Goal: Communication & Community: Answer question/provide support

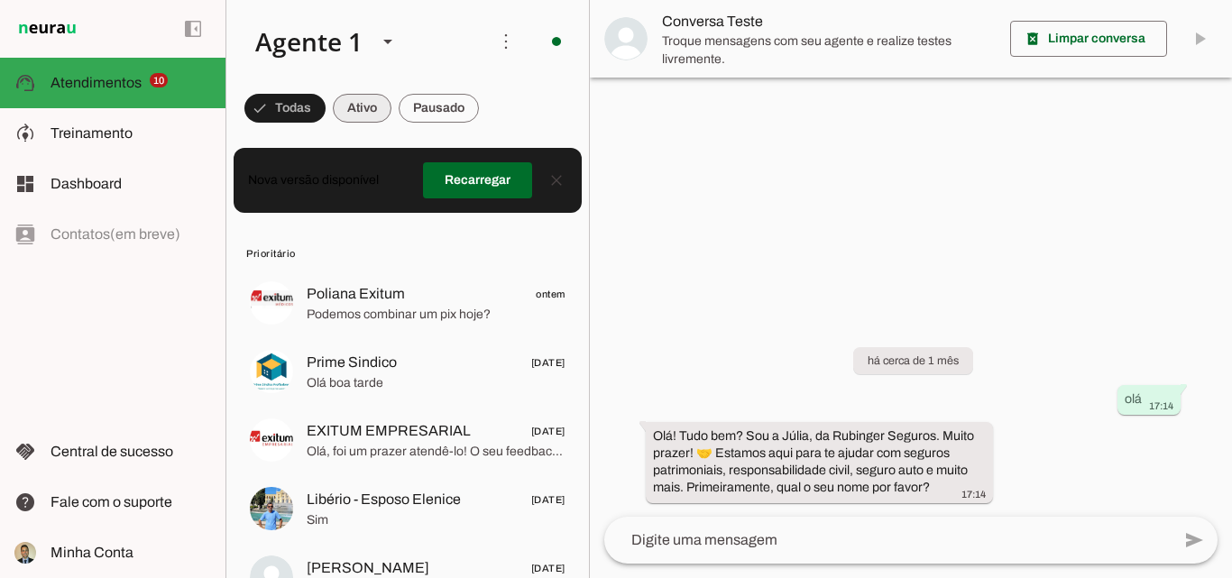
click at [369, 115] on span at bounding box center [362, 108] width 59 height 43
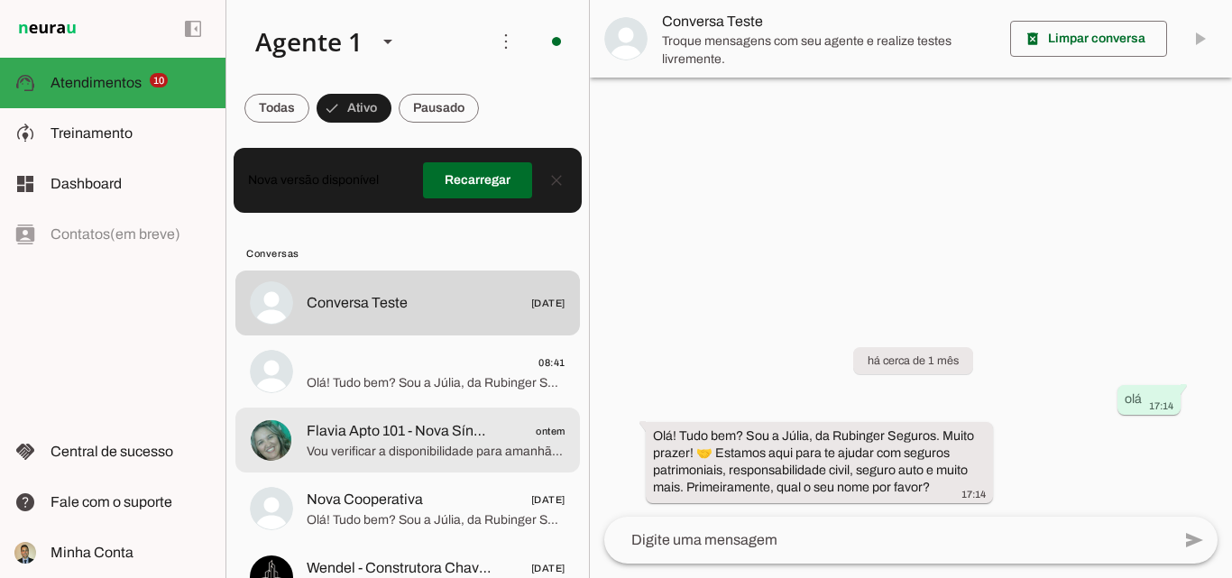
click at [357, 444] on span "Vou verificar a disponibilidade para amanhã à tarde. Poderia me informar um hor…" at bounding box center [436, 452] width 259 height 18
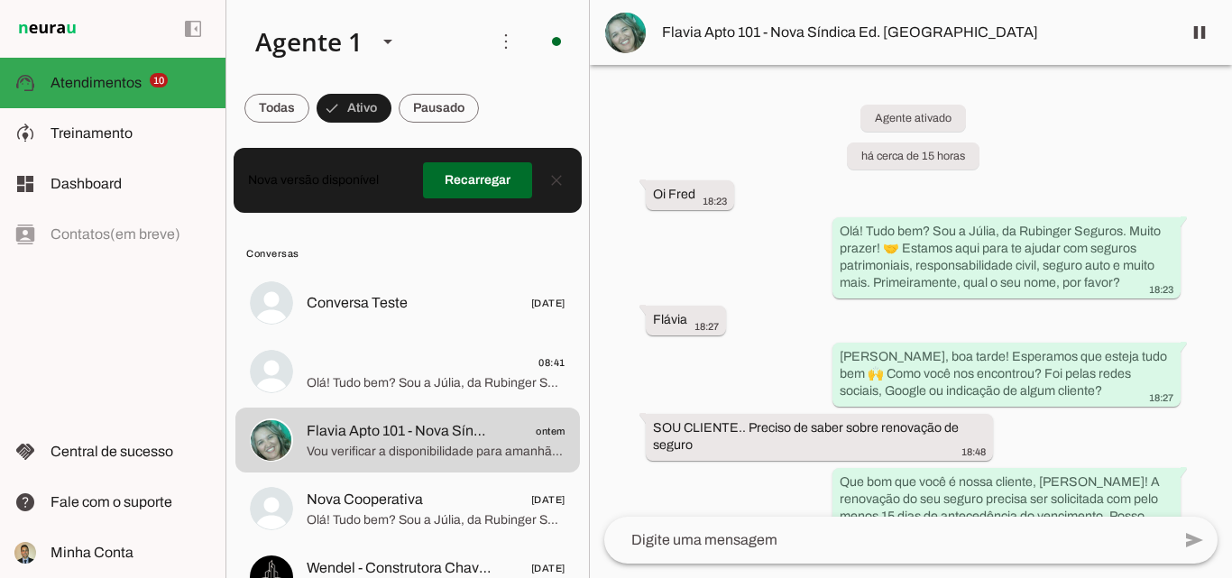
click at [774, 286] on div "Agente ativado há cerca de 15 horas Oi Fred 18:23 Olá! Tudo bem? Sou a Júlia, d…" at bounding box center [911, 291] width 642 height 452
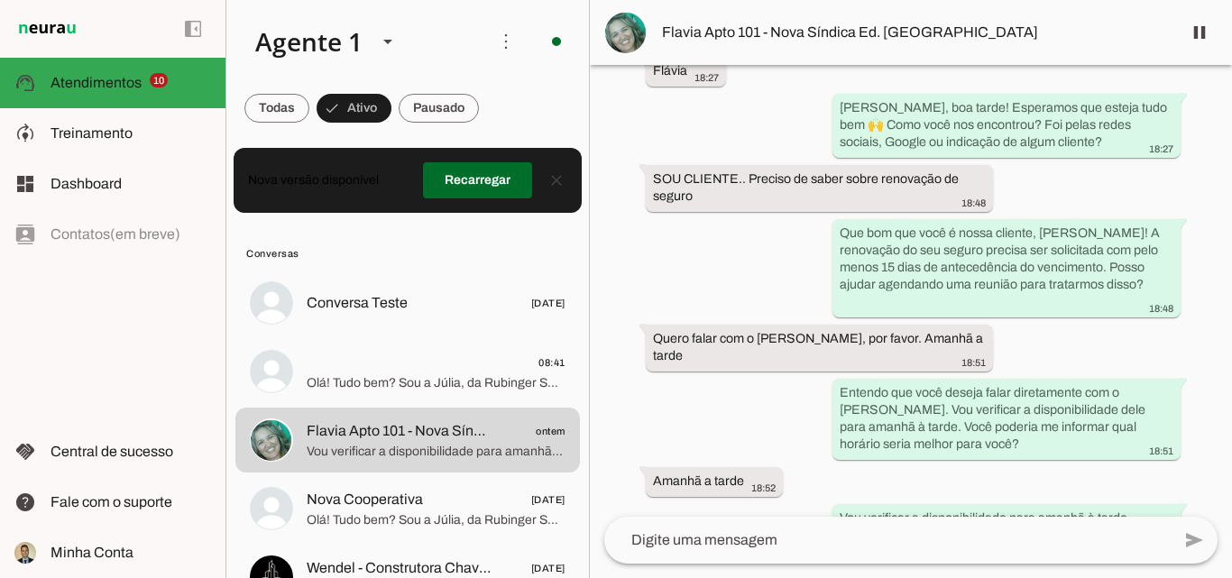
scroll to position [322, 0]
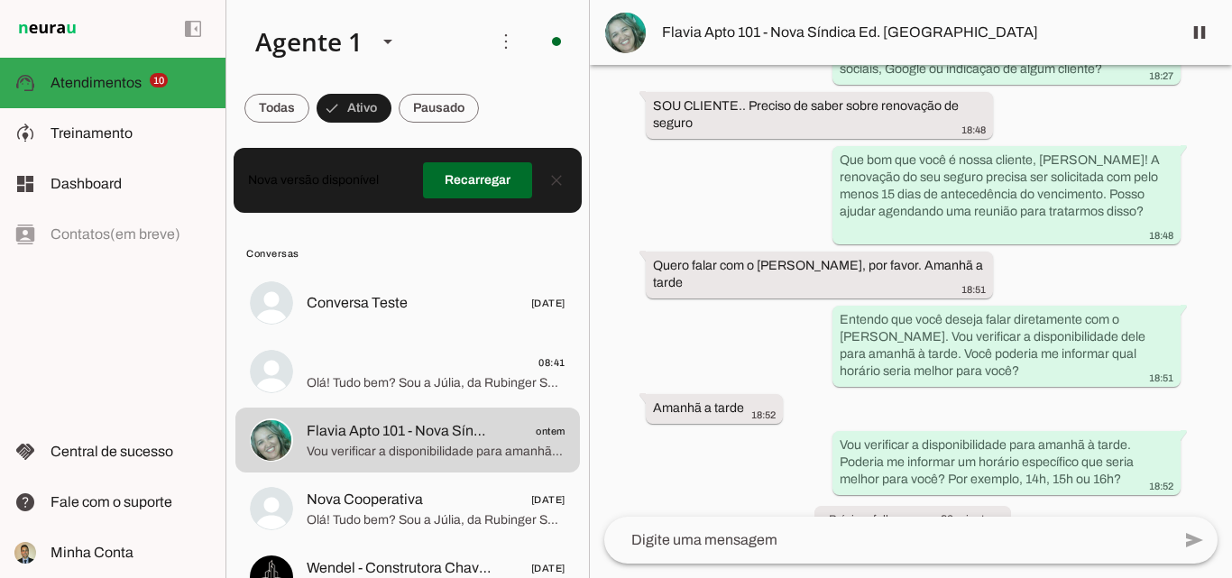
click at [754, 544] on textarea at bounding box center [887, 541] width 567 height 22
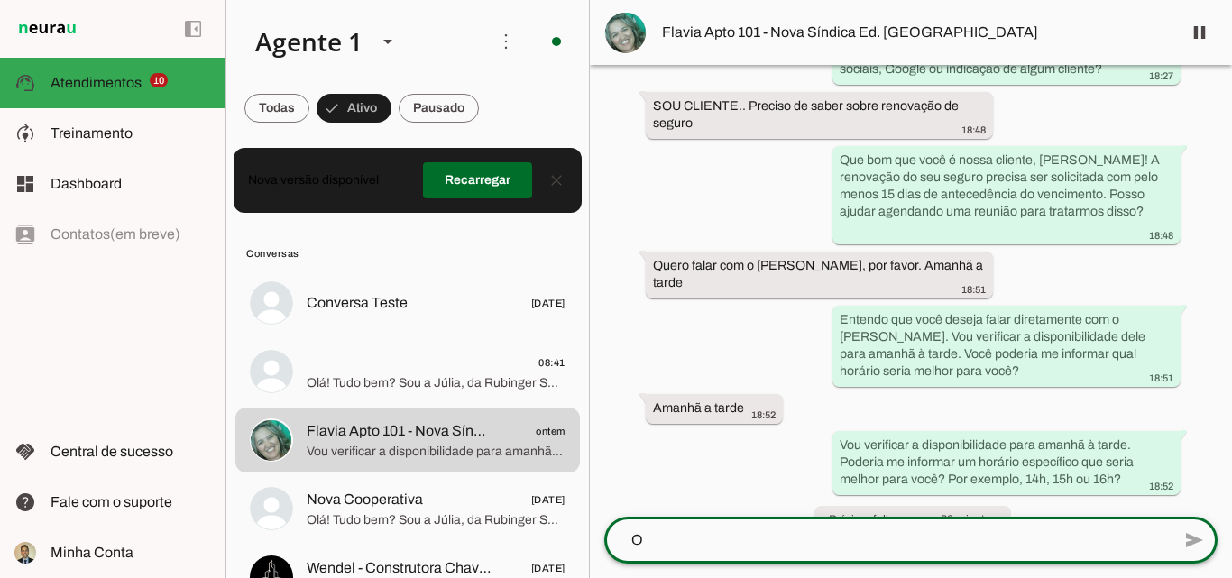
scroll to position [0, 0]
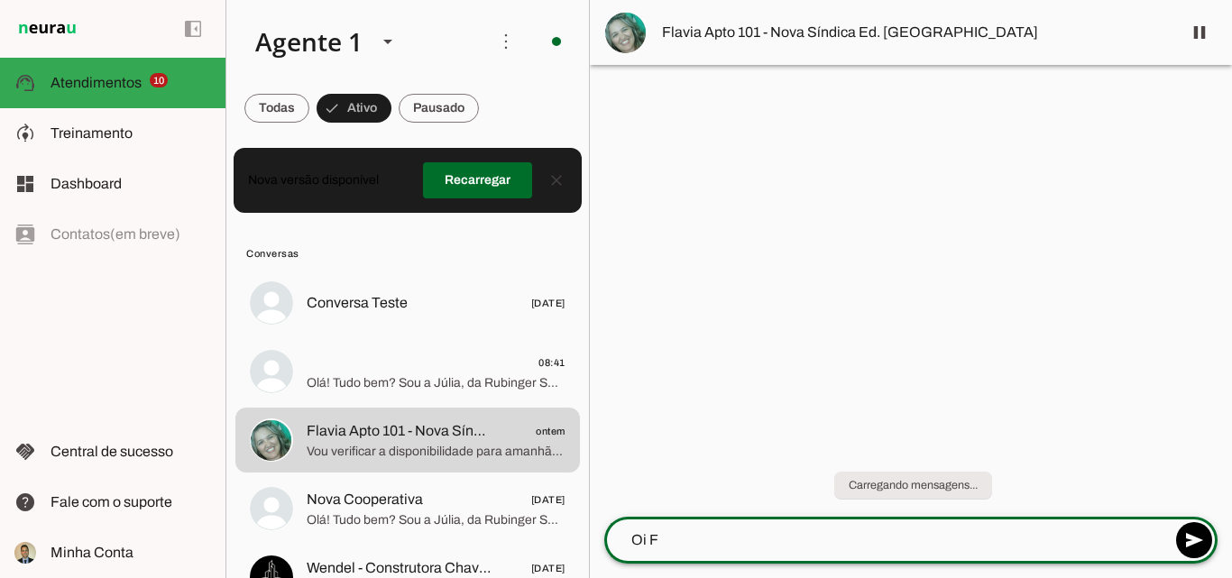
type textarea "Oi Fl"
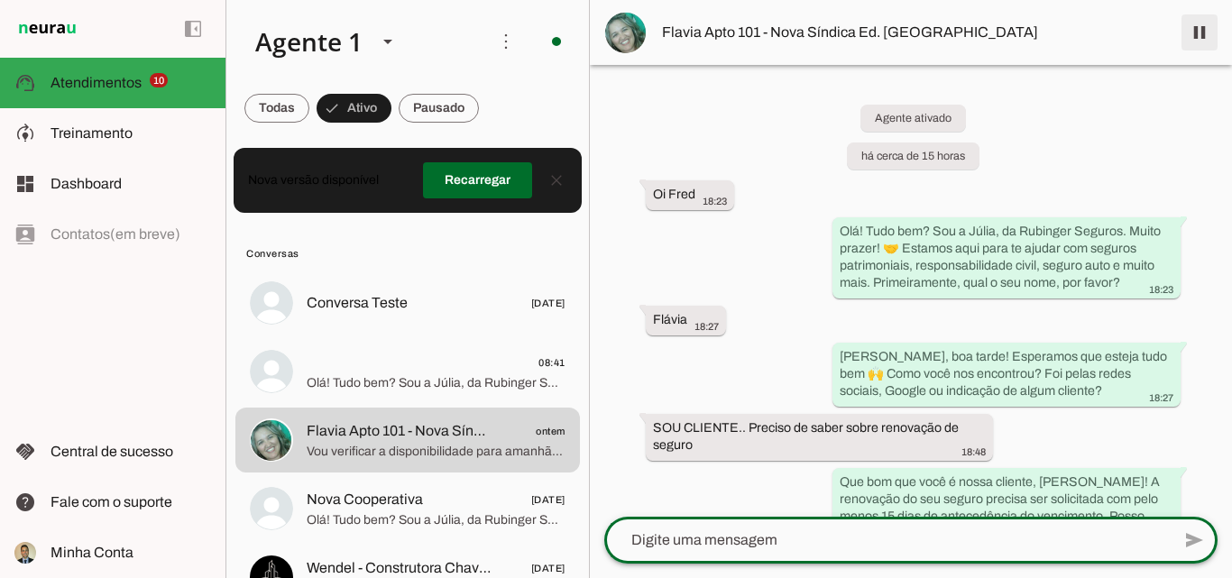
click at [1196, 40] on span at bounding box center [1199, 32] width 43 height 43
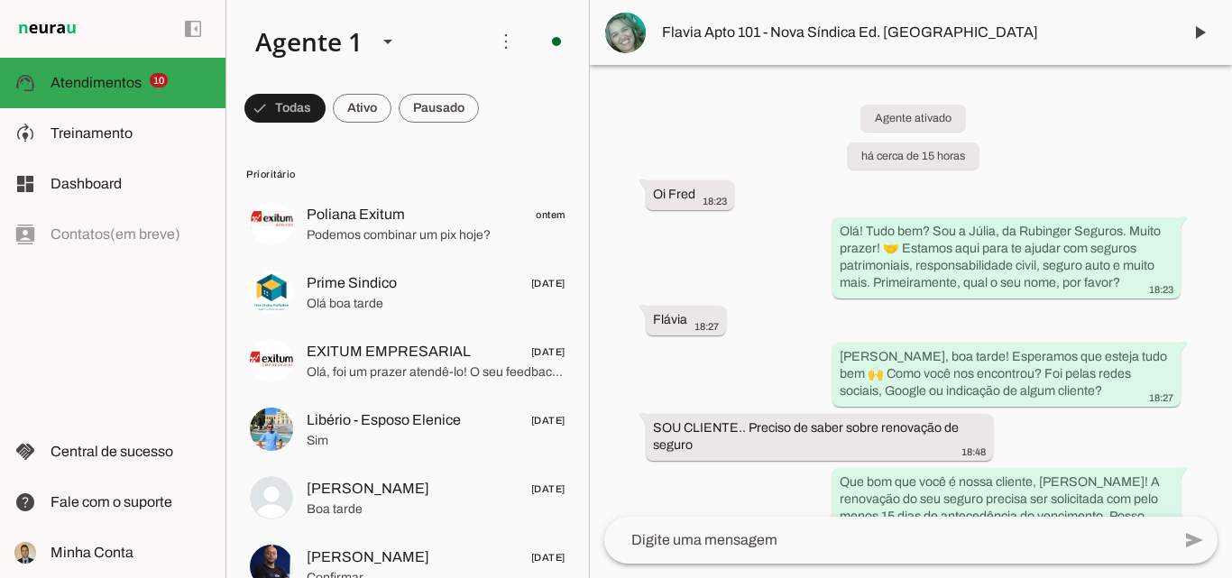
click at [540, 121] on md-chip-set at bounding box center [407, 108] width 363 height 51
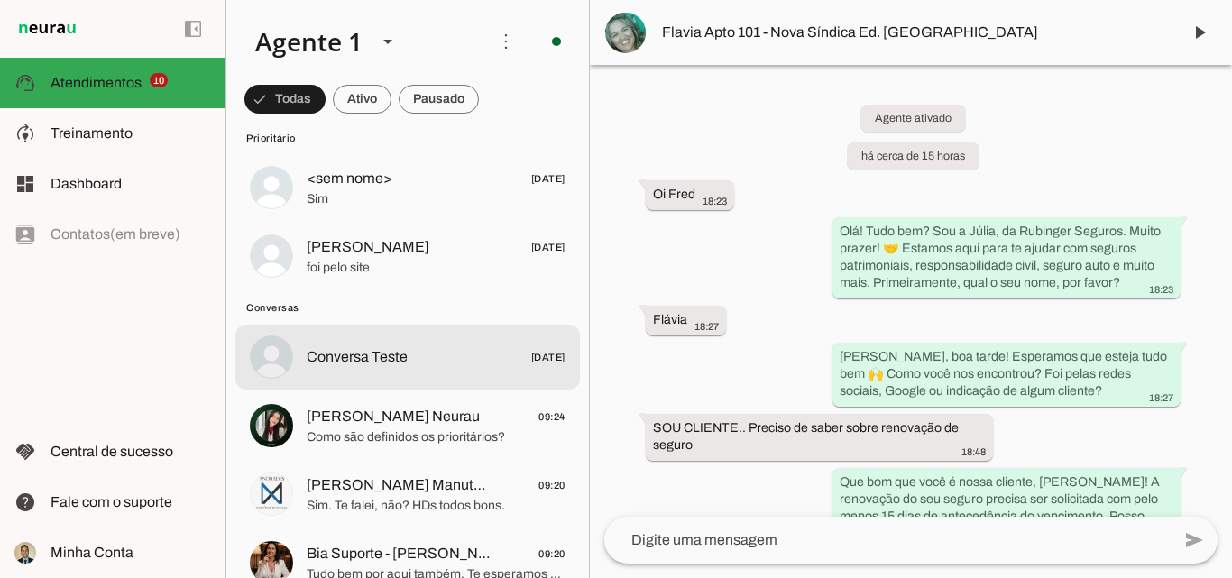
scroll to position [842, 0]
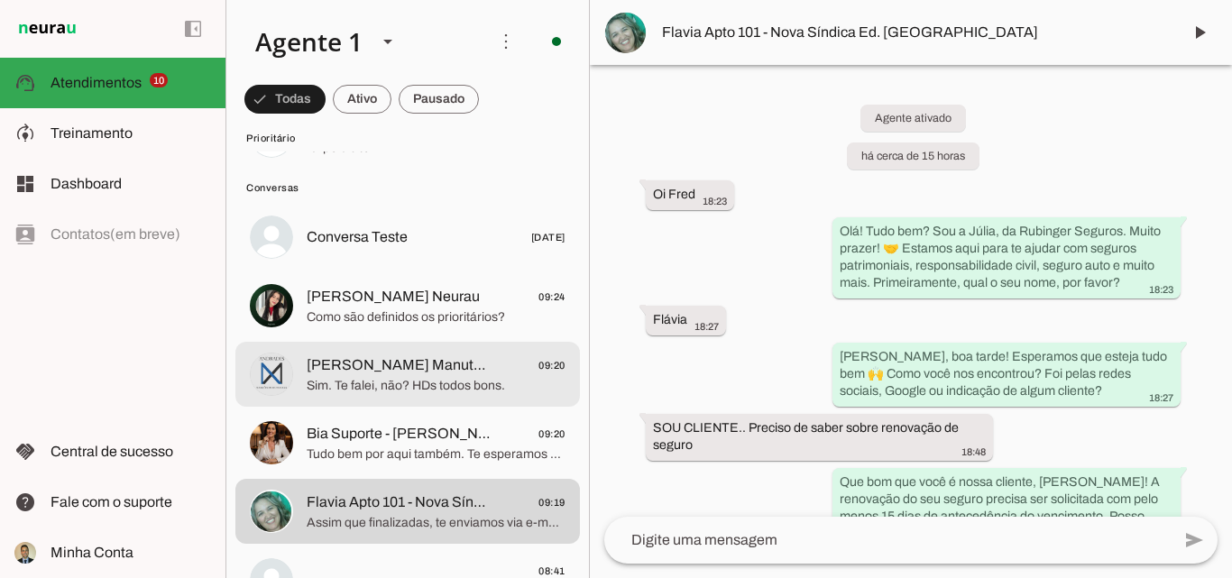
click at [402, 375] on span "[PERSON_NAME] Manutenção Laptop" at bounding box center [400, 366] width 186 height 22
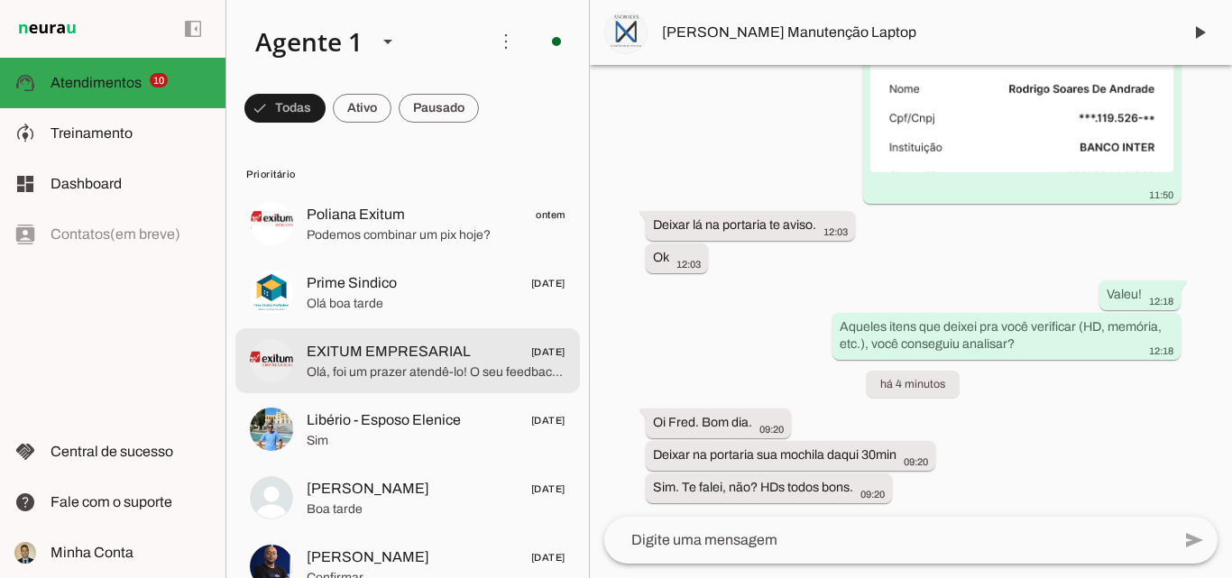
click at [388, 358] on span "EXITUM EMPRESARIAL" at bounding box center [389, 352] width 164 height 22
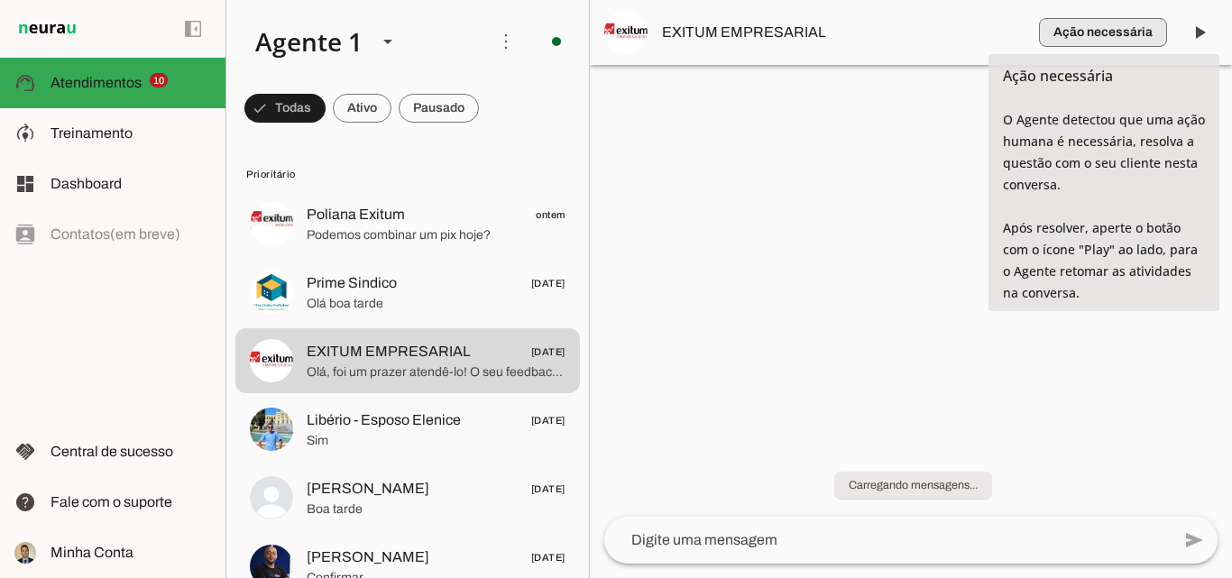
click at [1098, 31] on span "button" at bounding box center [1103, 32] width 128 height 43
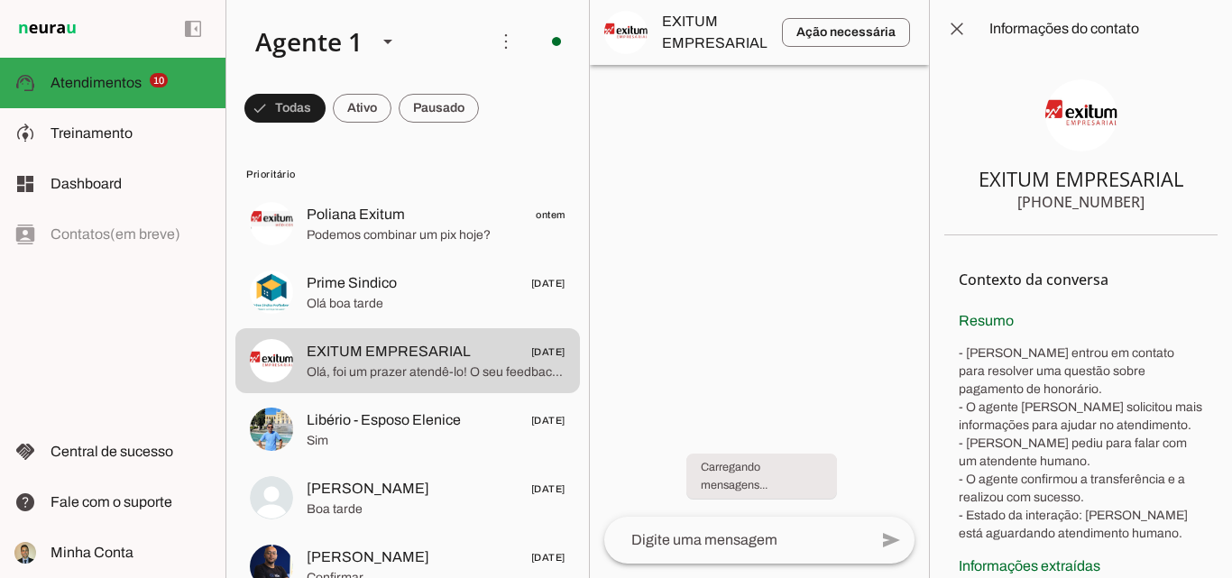
click at [1101, 227] on section "EXITUM EMPRESARIAL +55 31 2515-4444" at bounding box center [1081, 147] width 273 height 178
click at [945, 40] on span at bounding box center [957, 28] width 43 height 43
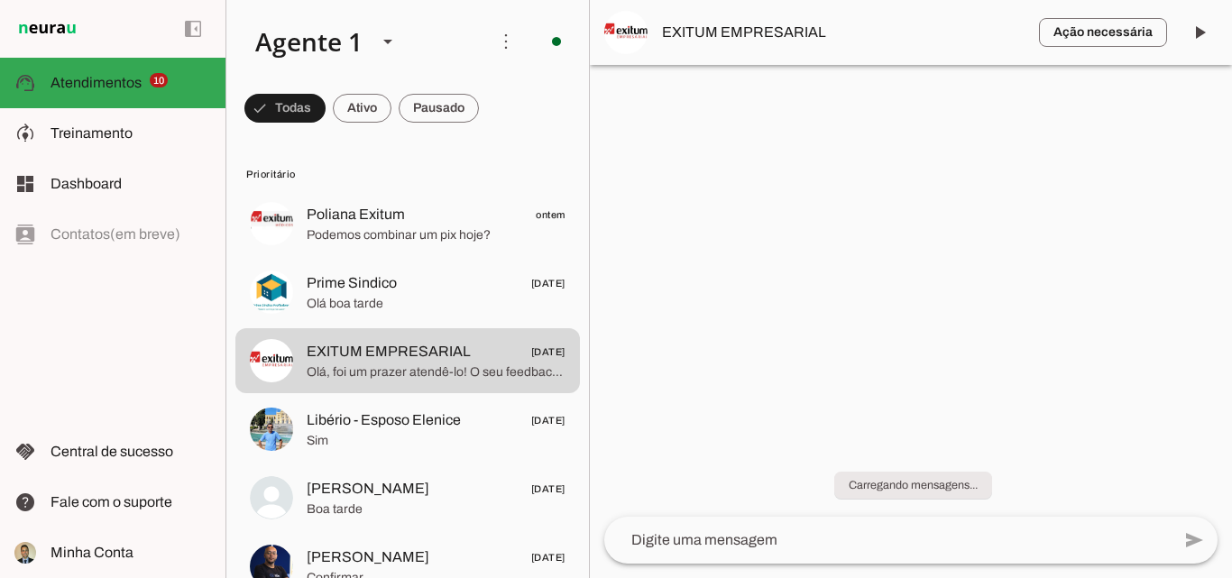
click at [762, 33] on span "EXITUM EMPRESARIAL" at bounding box center [843, 33] width 363 height 22
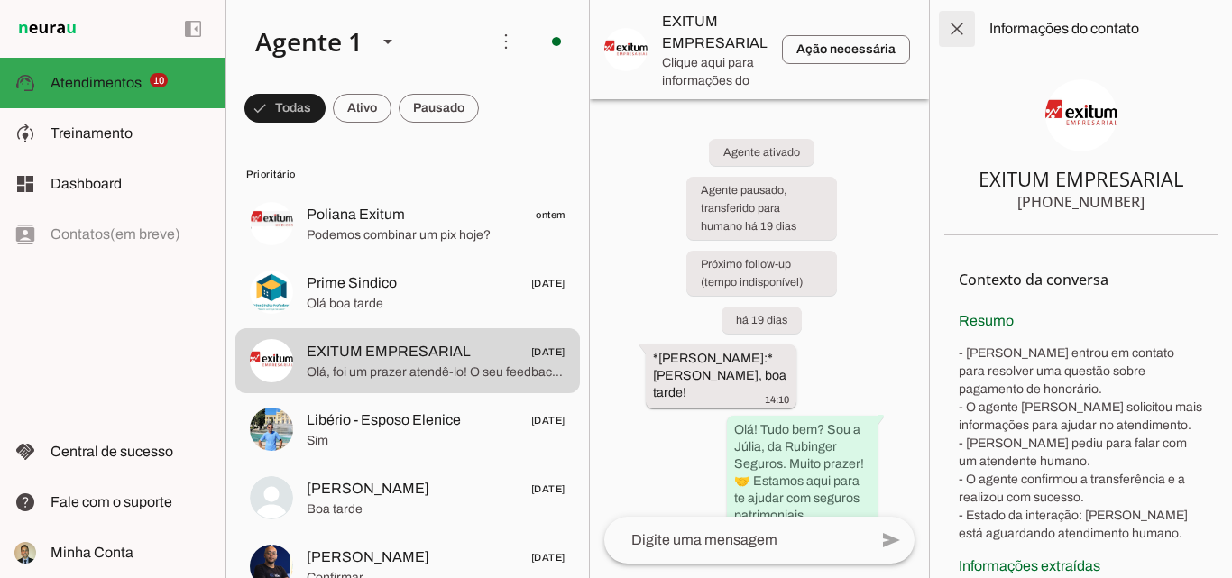
click at [954, 32] on span at bounding box center [957, 28] width 43 height 43
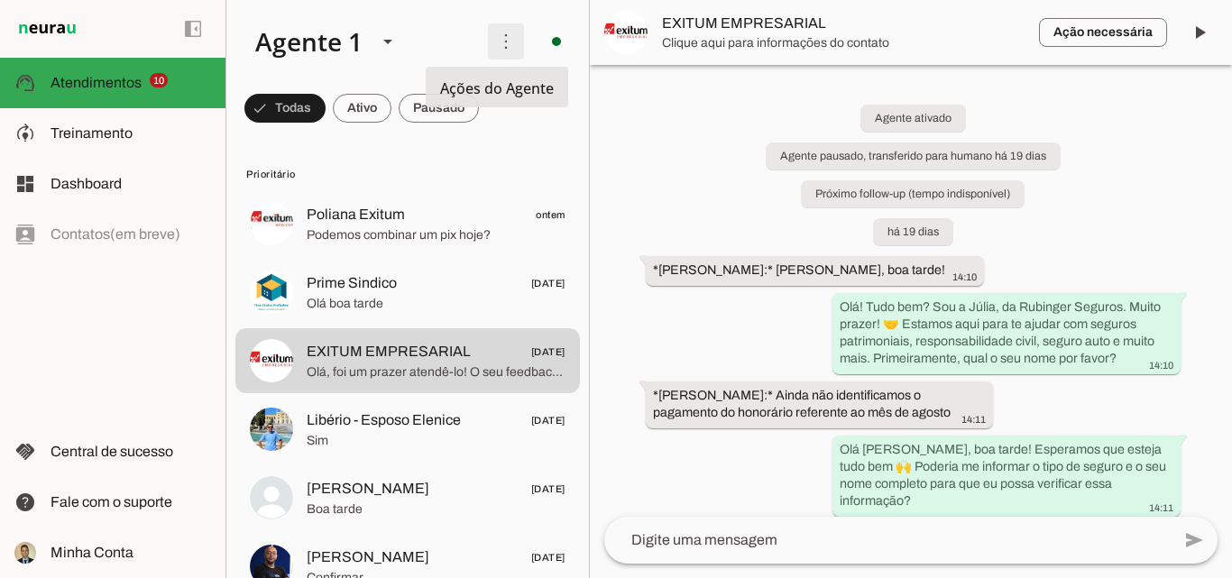
click at [490, 42] on span at bounding box center [505, 41] width 43 height 43
click at [492, 43] on span at bounding box center [505, 41] width 43 height 43
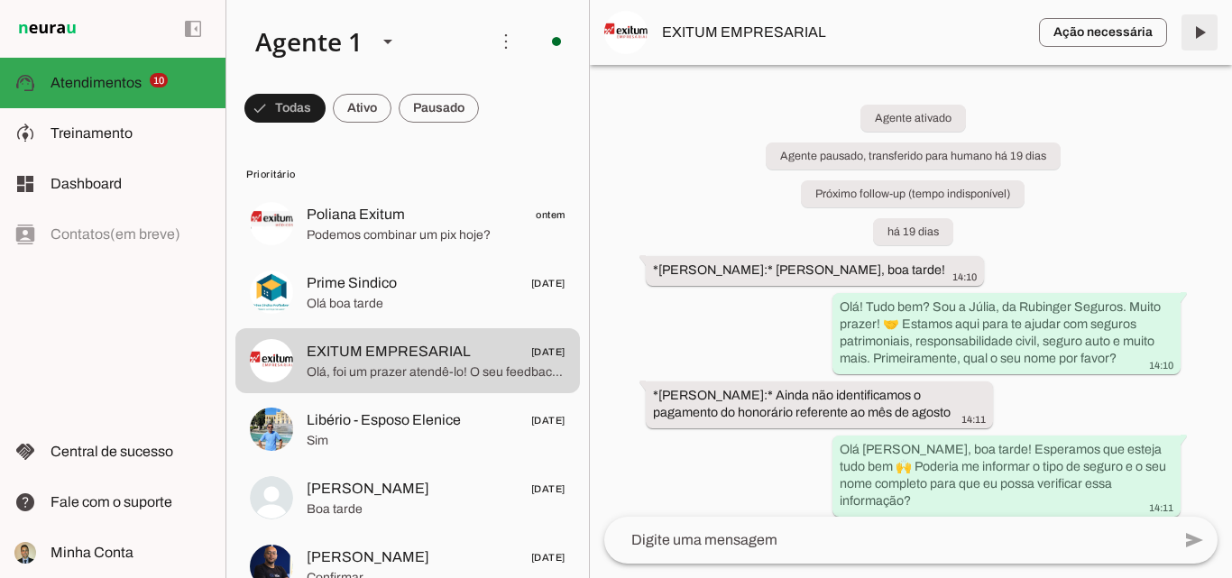
click at [1197, 33] on span at bounding box center [1199, 32] width 43 height 43
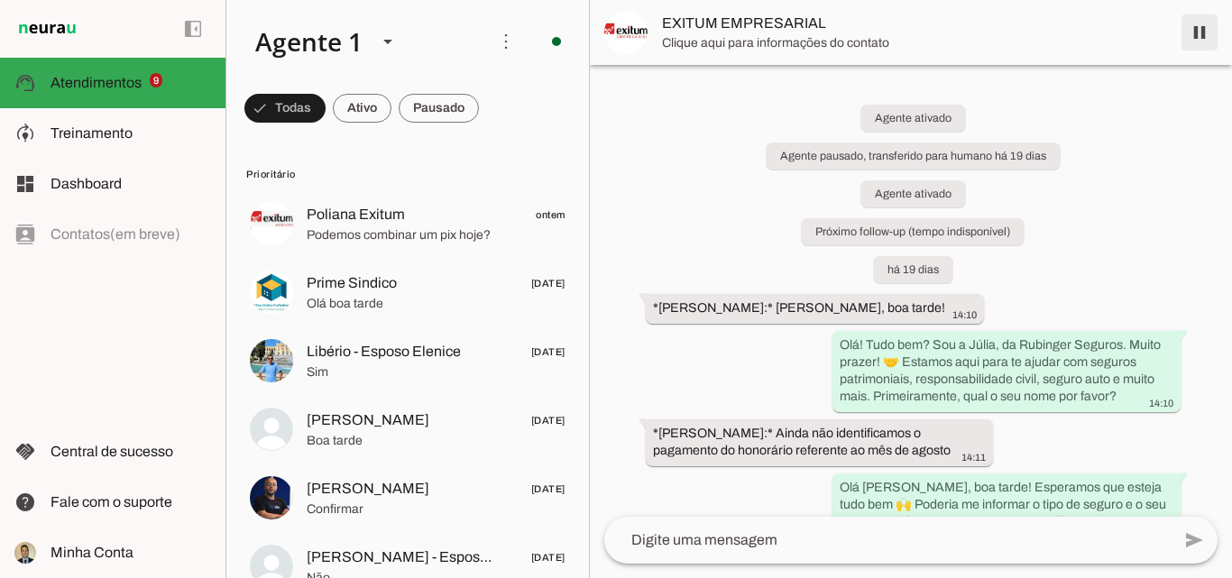
click at [1198, 34] on span at bounding box center [1199, 32] width 43 height 43
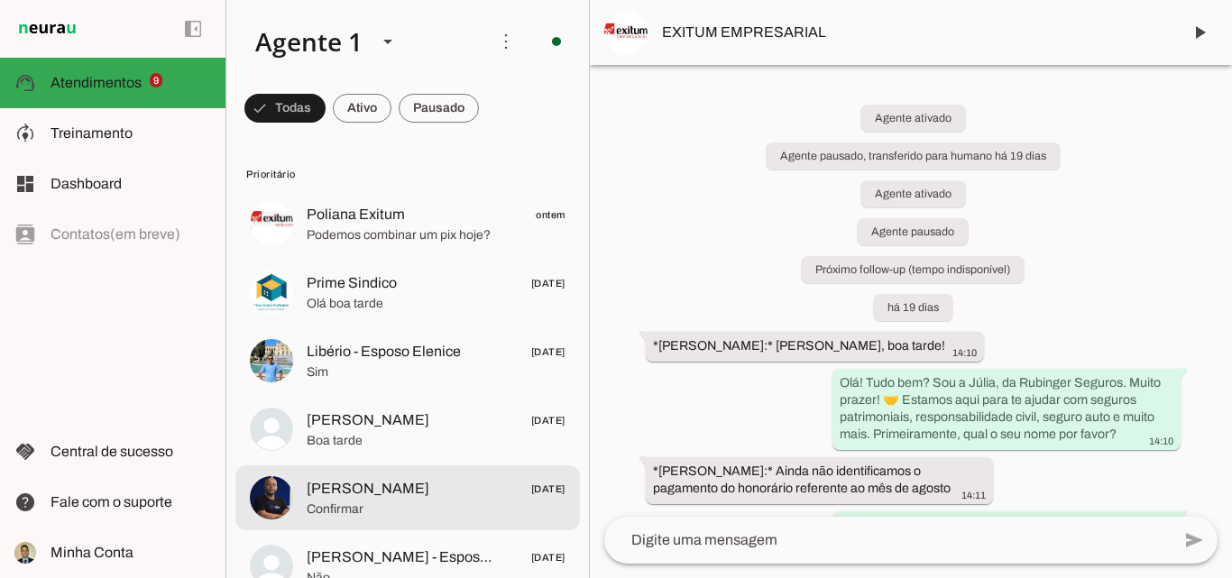
drag, startPoint x: 382, startPoint y: 500, endPoint x: 1070, endPoint y: 266, distance: 726.9
click at [382, 501] on span "Confirmar" at bounding box center [436, 510] width 259 height 18
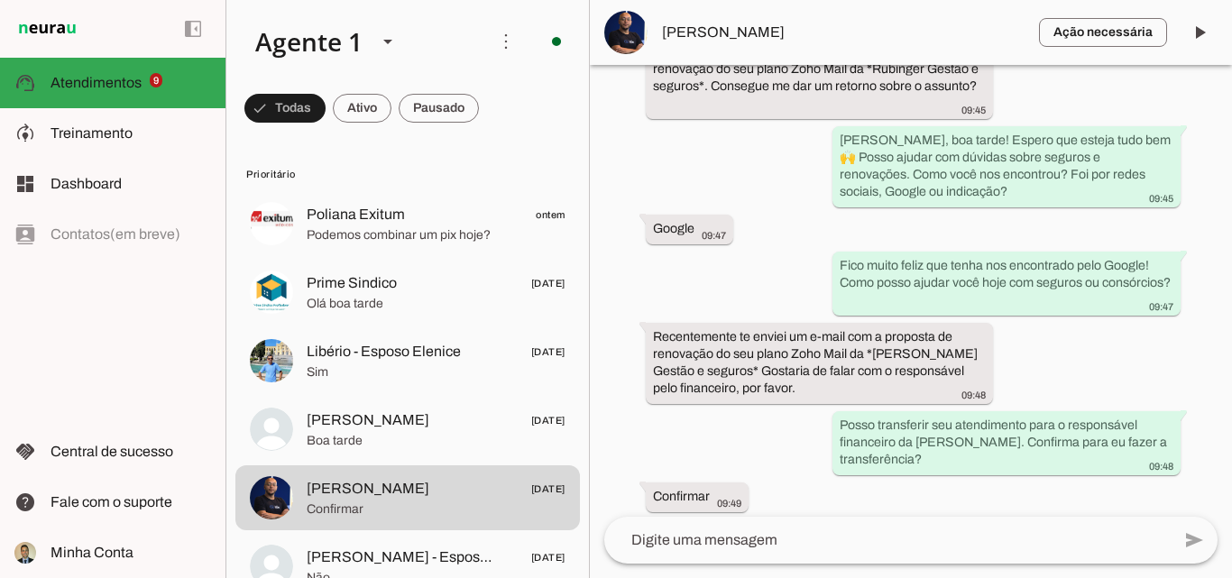
scroll to position [407, 0]
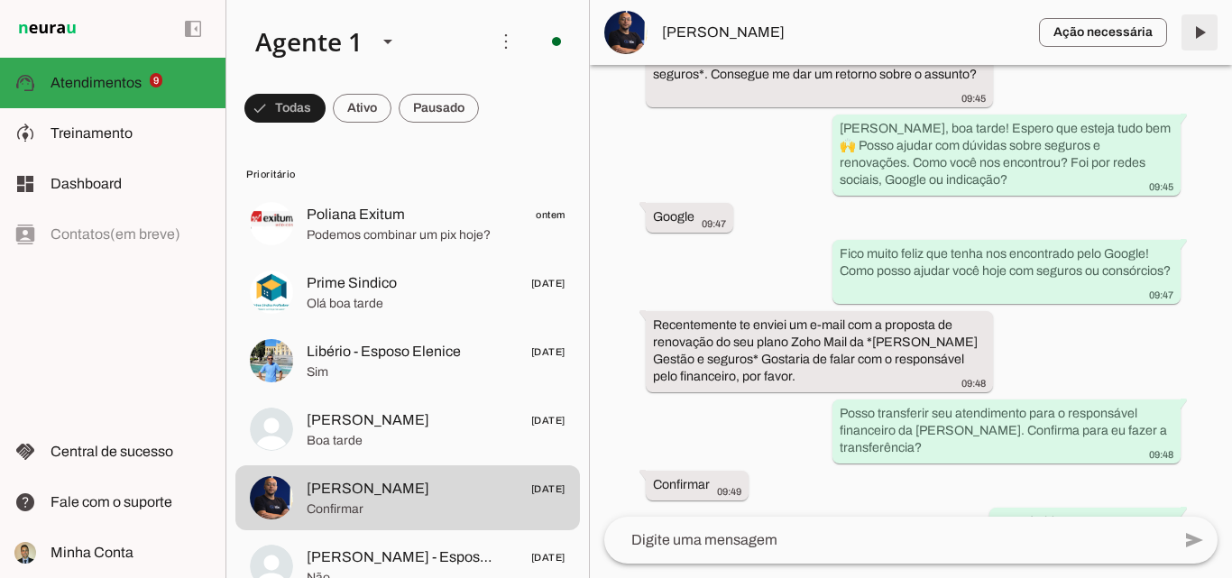
click at [1202, 38] on span at bounding box center [1199, 32] width 43 height 43
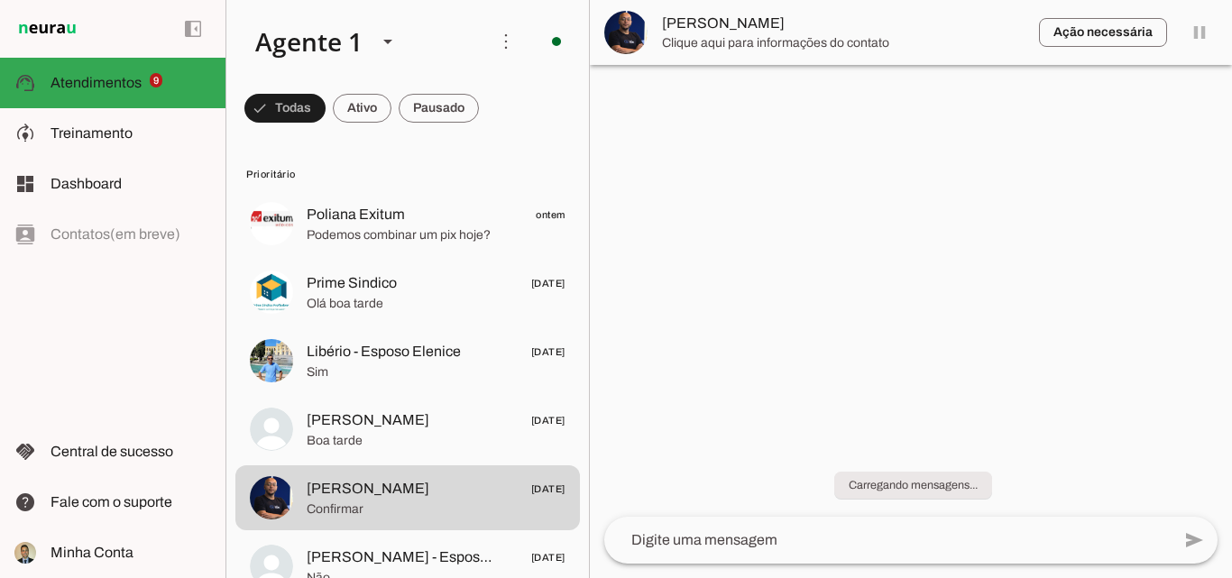
scroll to position [0, 0]
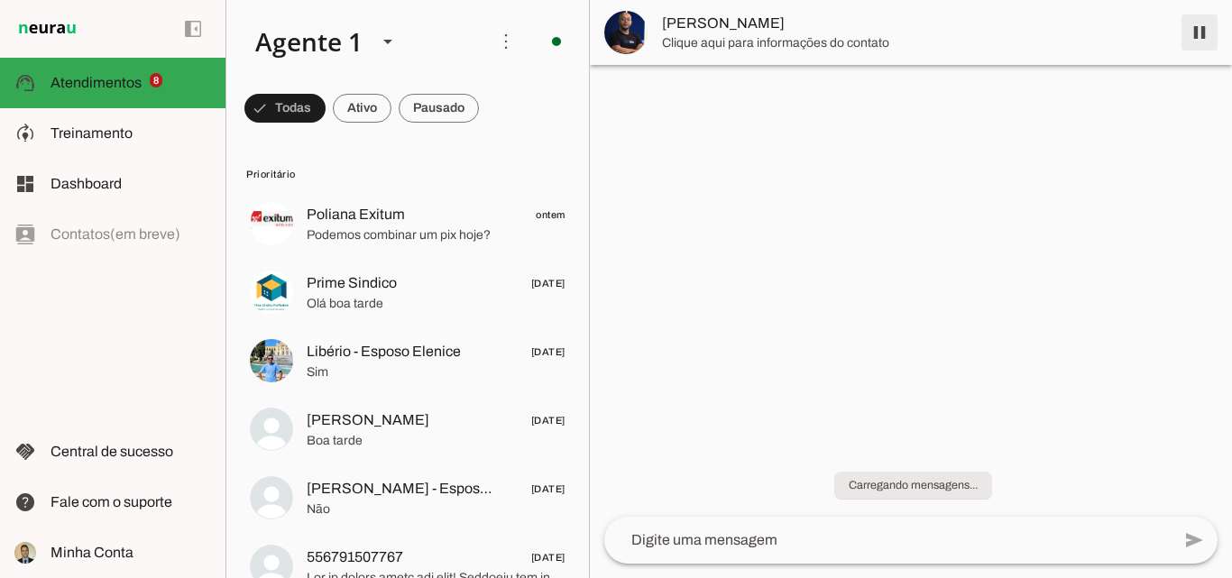
click at [1200, 32] on span at bounding box center [1199, 32] width 43 height 43
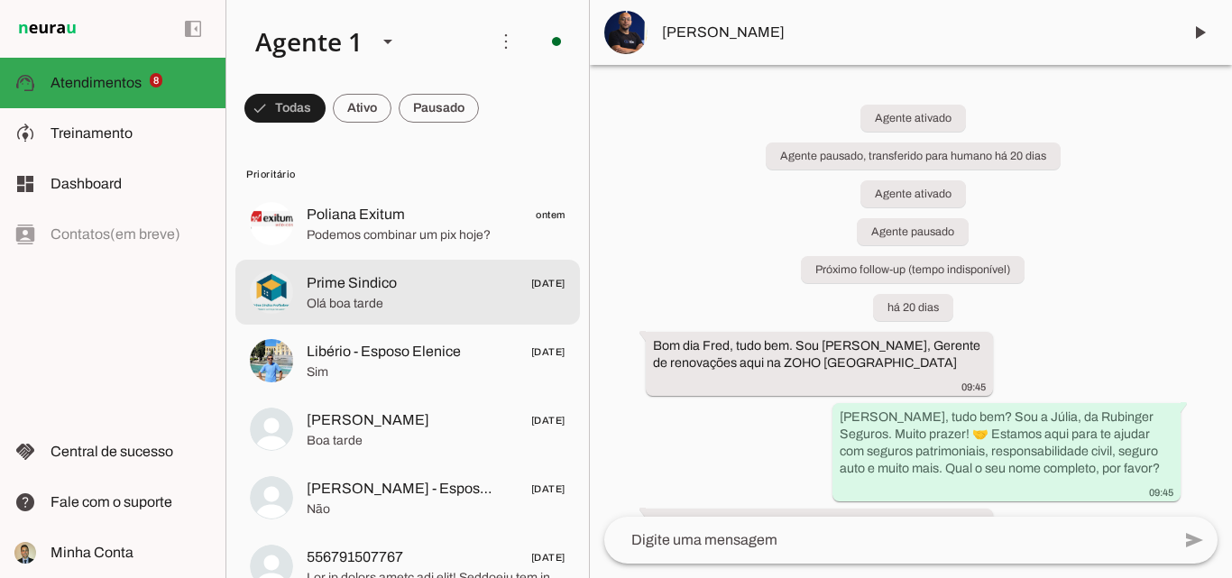
click at [372, 293] on span "Prime Sindico" at bounding box center [352, 283] width 90 height 22
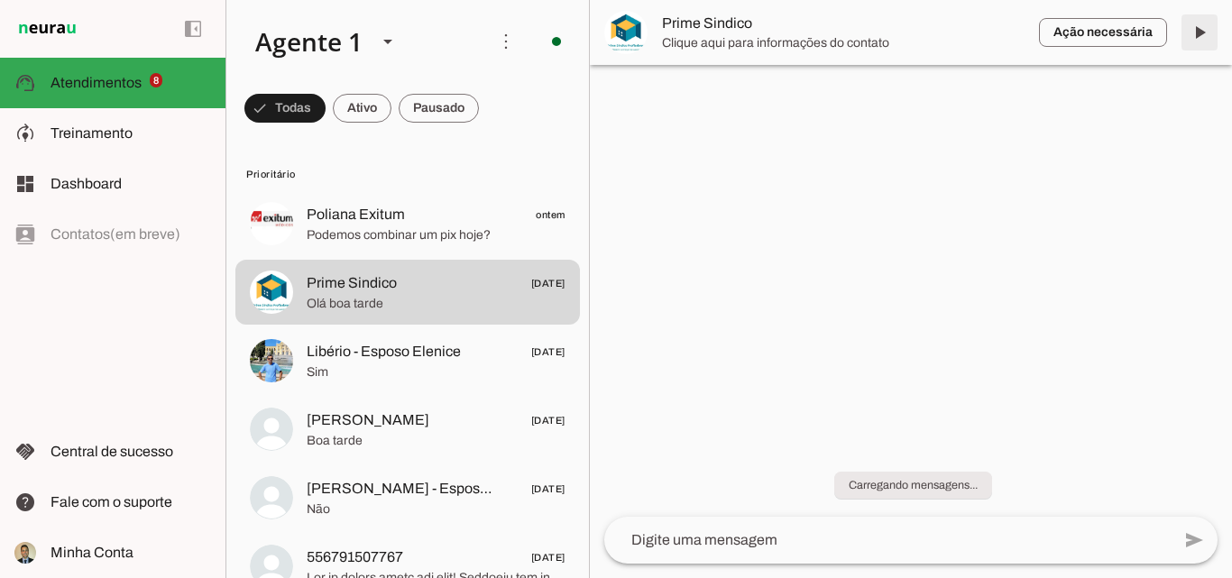
click at [1199, 32] on span at bounding box center [1199, 32] width 43 height 43
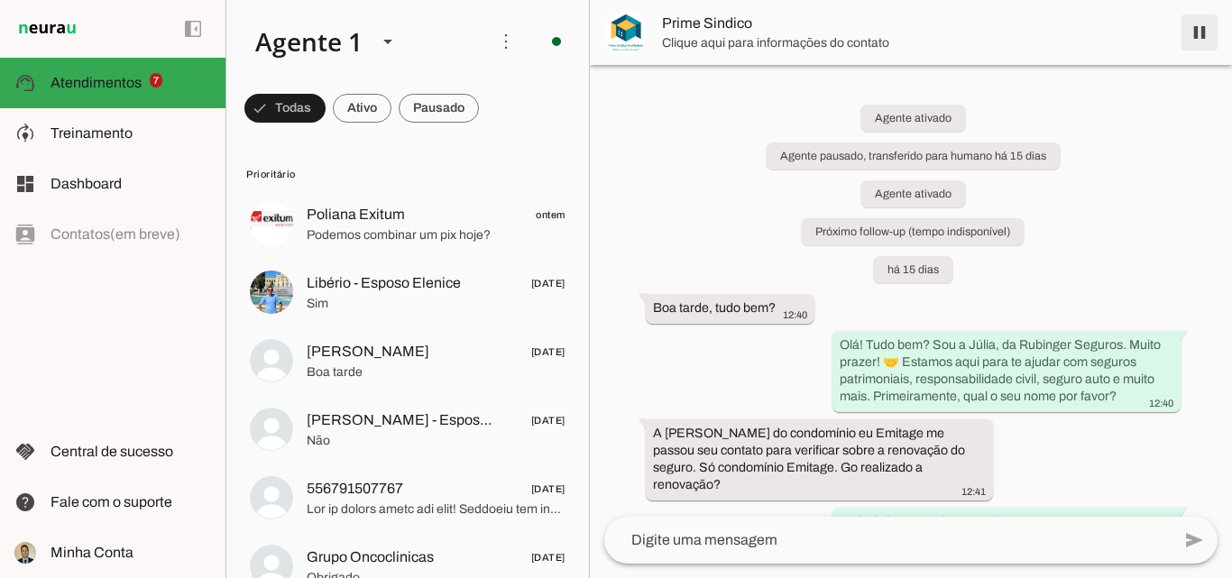
click at [1201, 32] on span at bounding box center [1199, 32] width 43 height 43
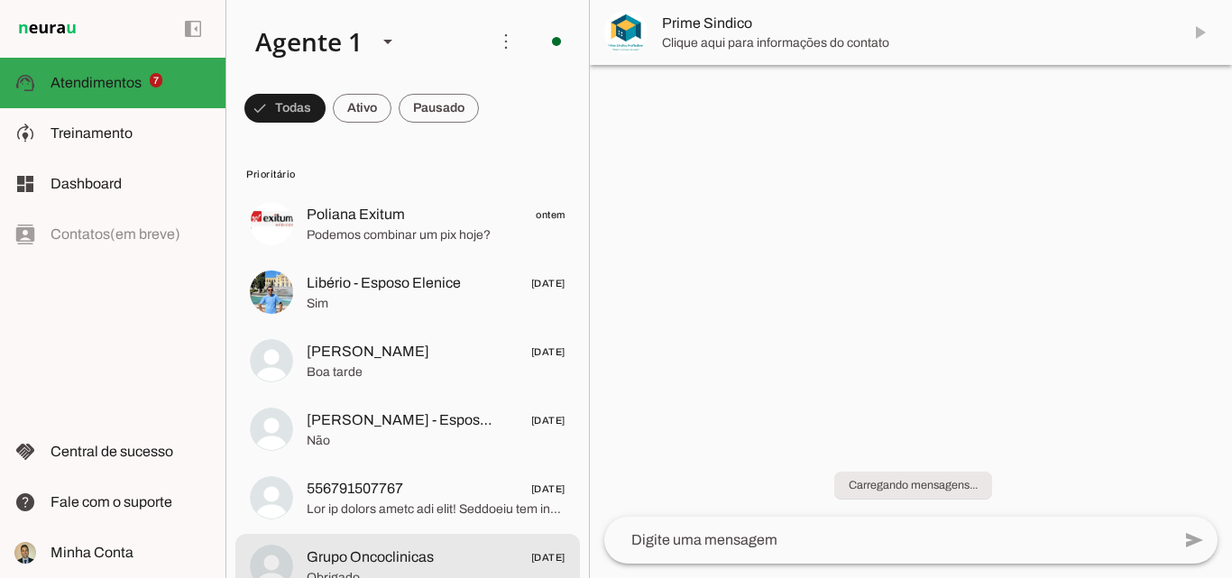
scroll to position [120, 0]
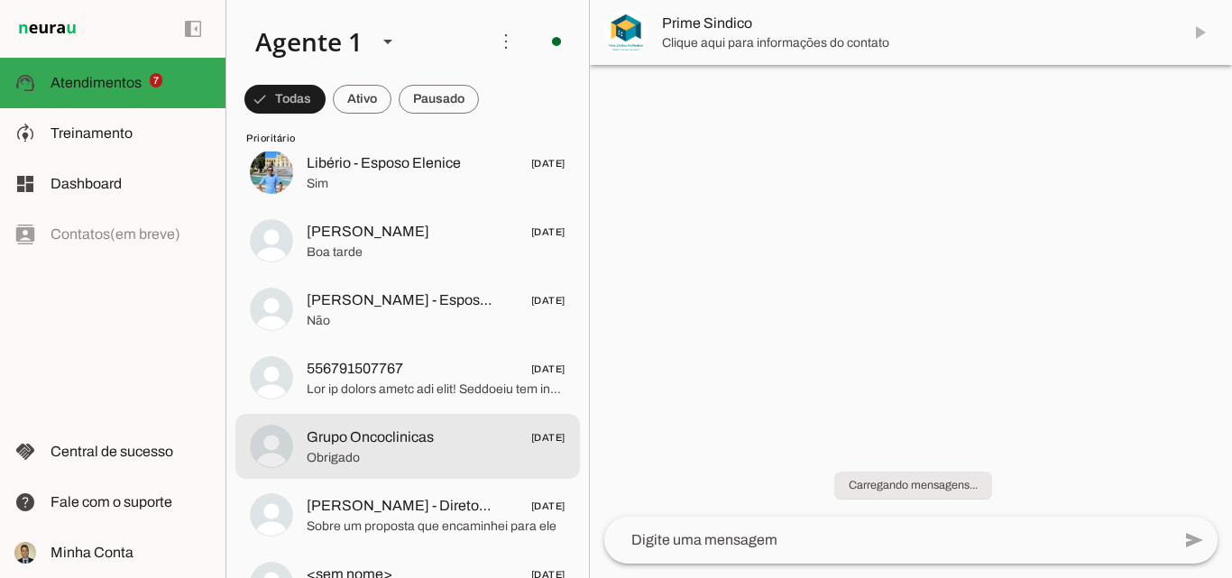
click at [371, 454] on span "Obrigado" at bounding box center [436, 458] width 259 height 18
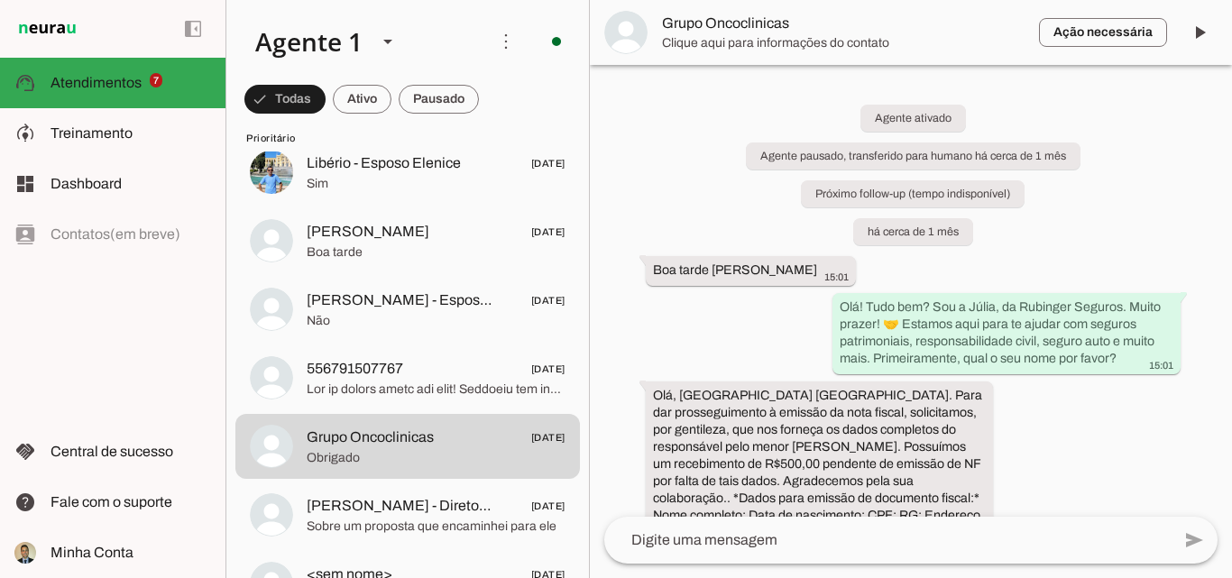
click at [1146, 182] on div "Agente ativado Agente pausado, transferido para humano há cerca de 1 mês Próxim…" at bounding box center [911, 291] width 642 height 452
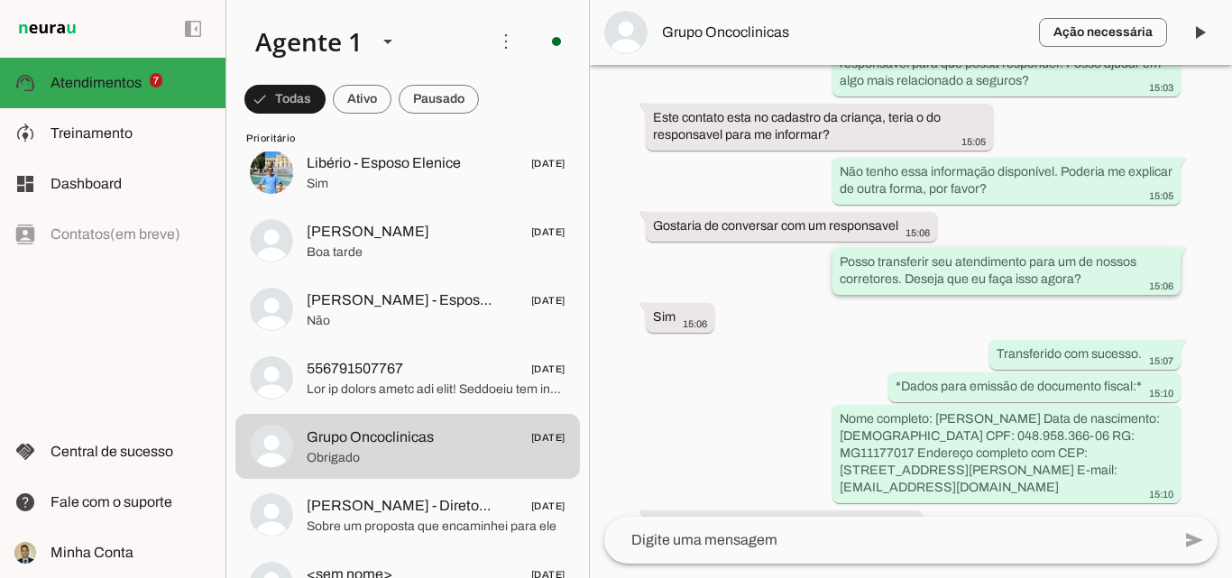
scroll to position [631, 0]
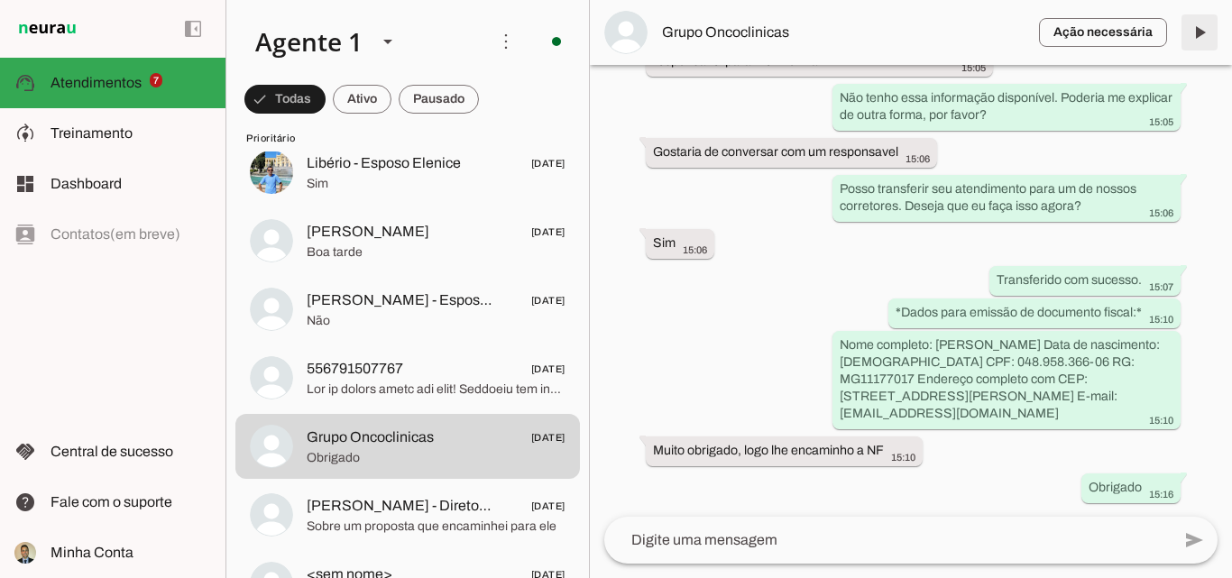
click at [1194, 30] on span at bounding box center [1199, 32] width 43 height 43
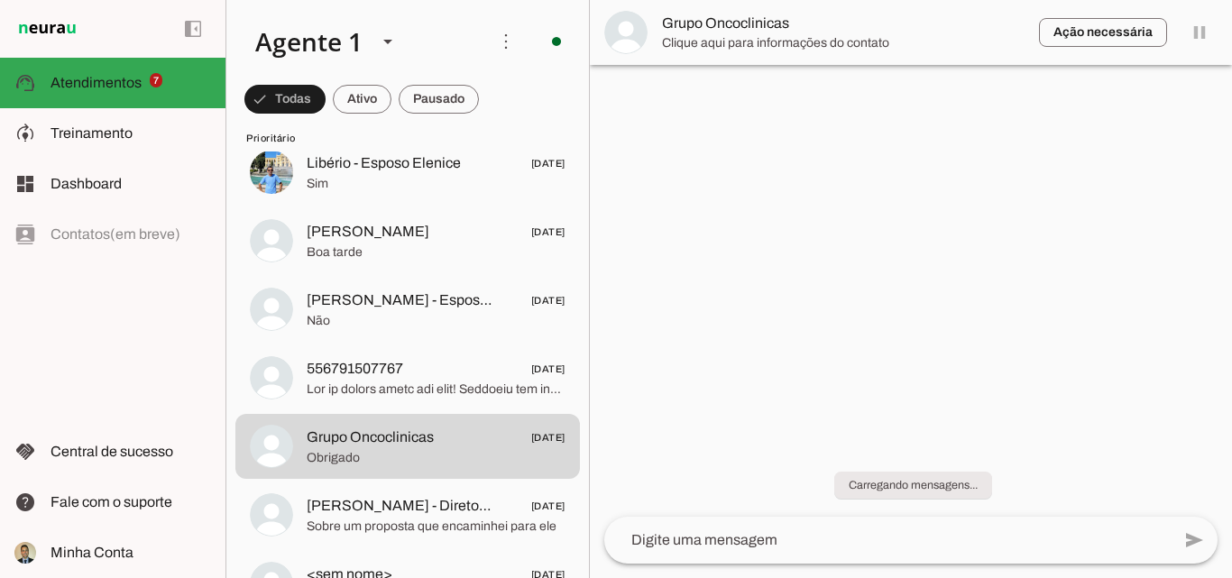
scroll to position [0, 0]
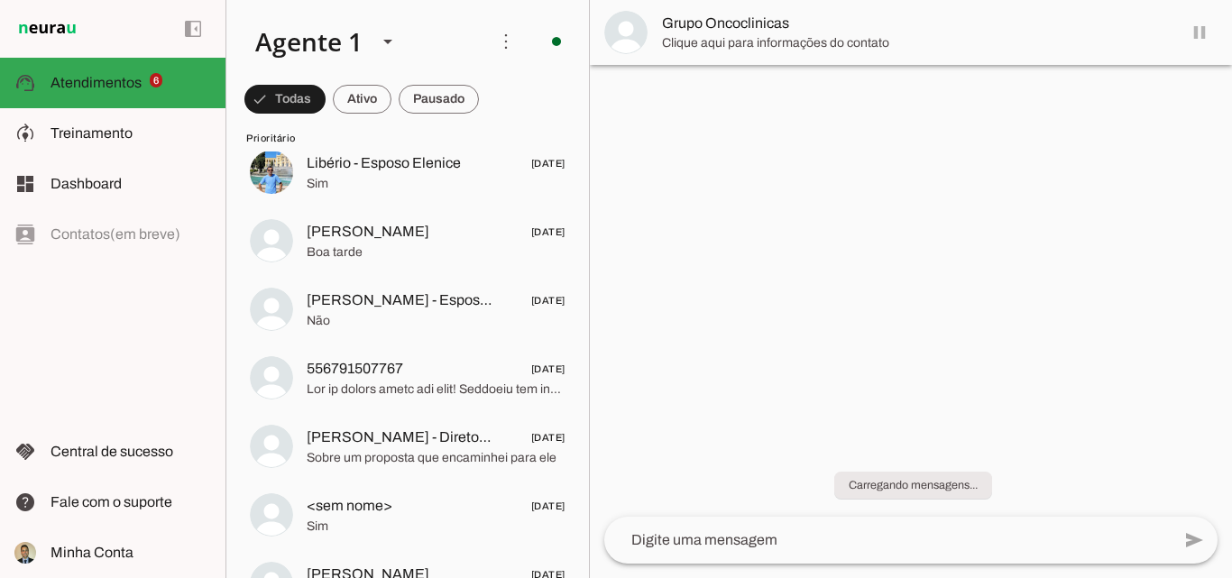
click at [1200, 32] on md-item "Grupo Oncoclinicas" at bounding box center [911, 32] width 642 height 65
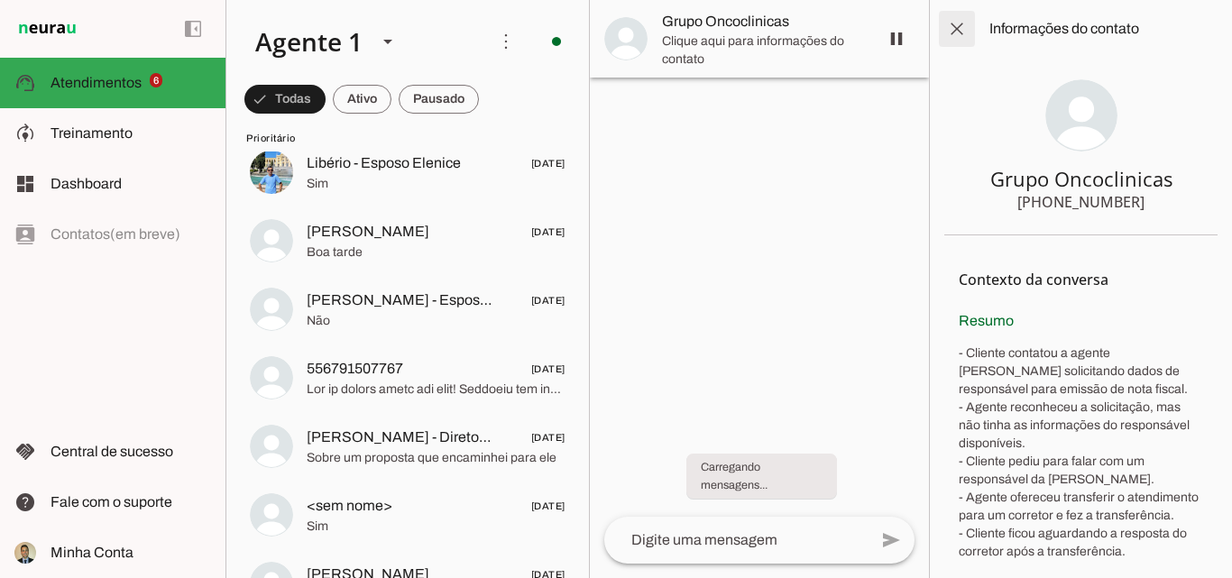
click at [957, 30] on span at bounding box center [957, 28] width 43 height 43
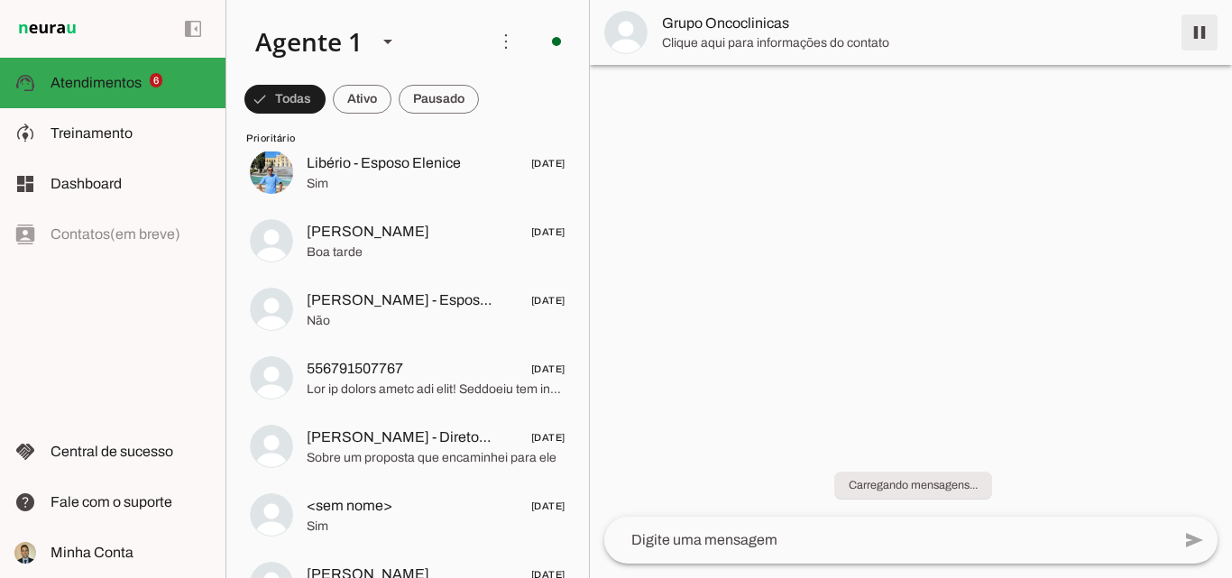
click at [1191, 34] on span at bounding box center [1199, 32] width 43 height 43
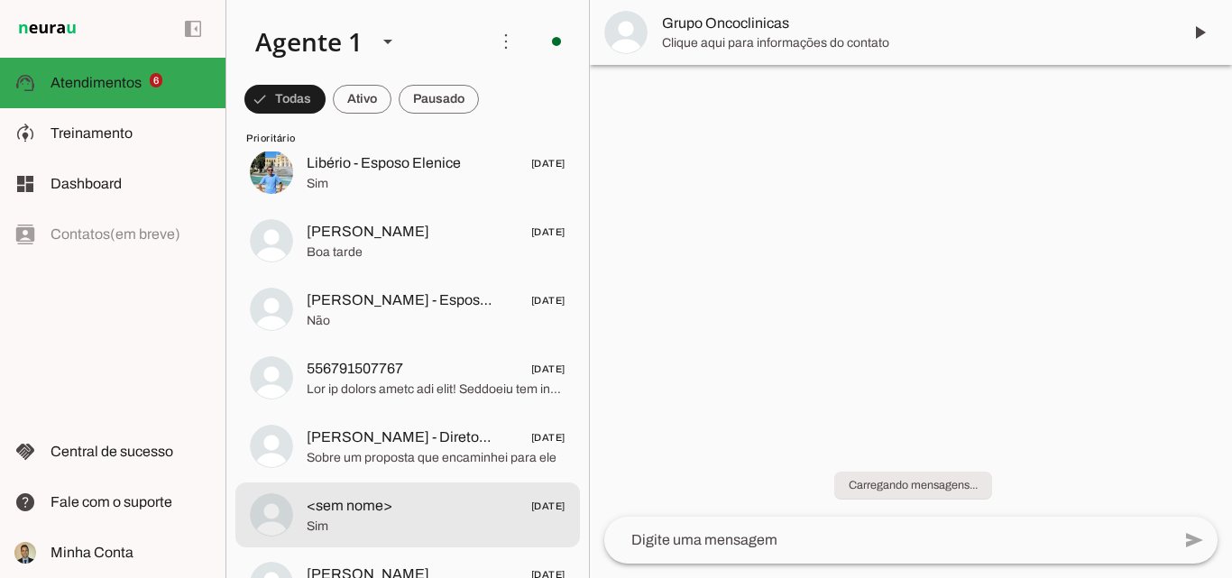
scroll to position [361, 0]
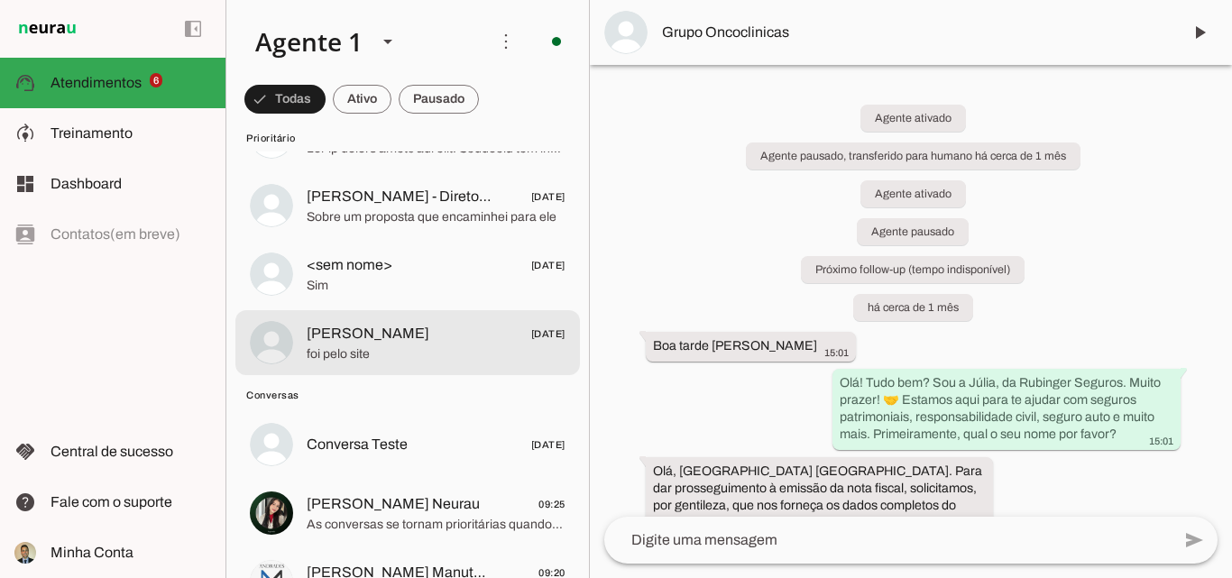
click at [363, 351] on span "foi pelo site" at bounding box center [436, 355] width 259 height 18
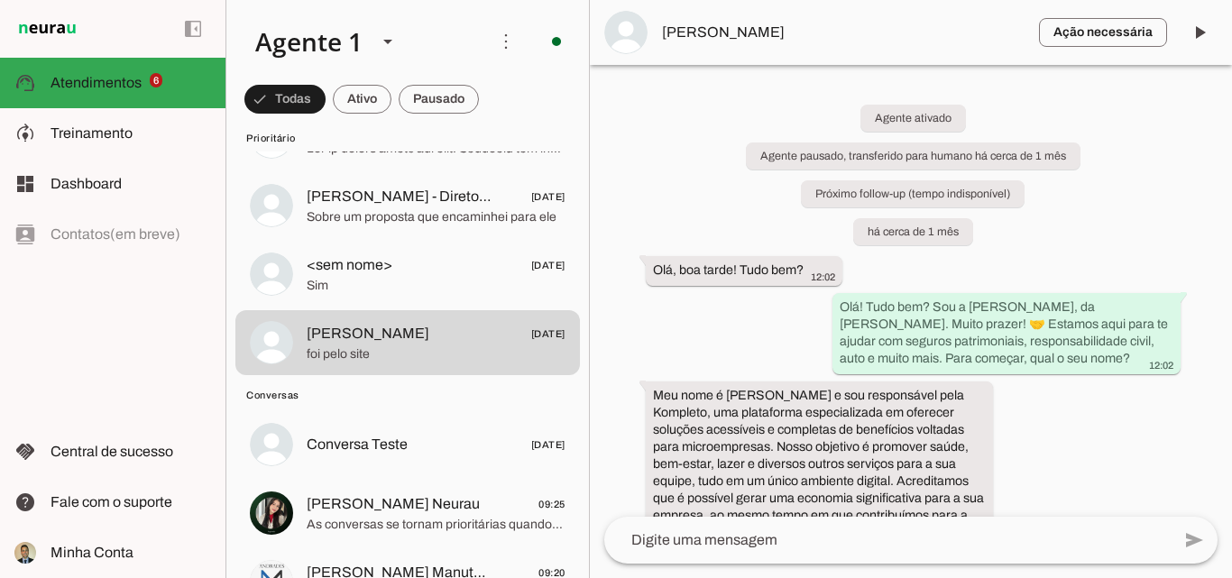
click at [1120, 241] on div "Agente ativado Agente pausado, transferido para humano há cerca de 1 mês Próxim…" at bounding box center [911, 291] width 642 height 452
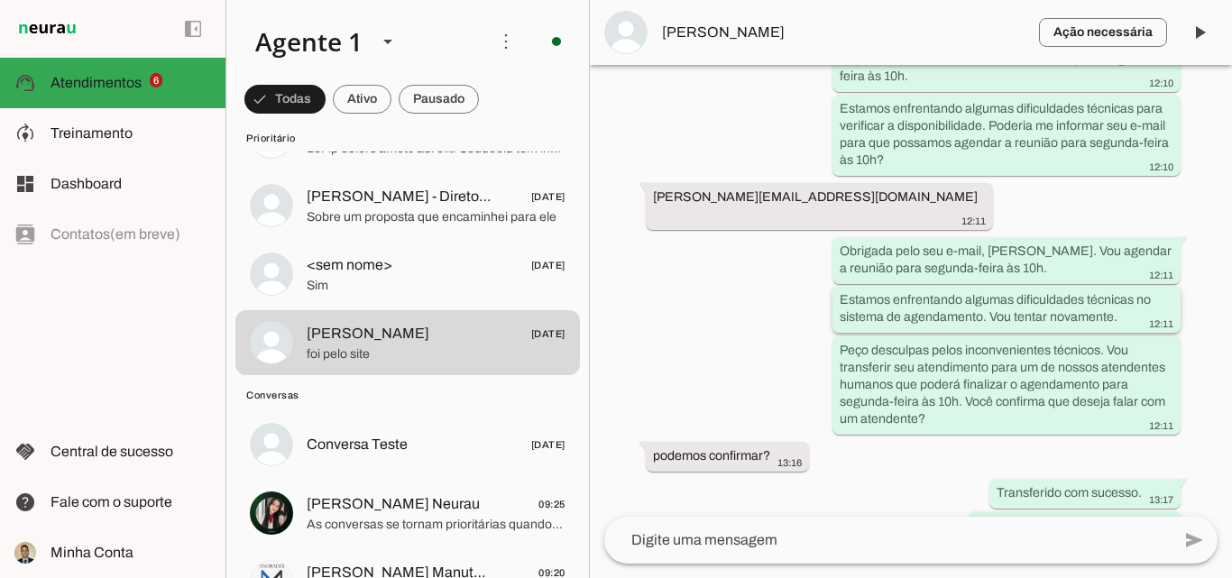
scroll to position [1117, 0]
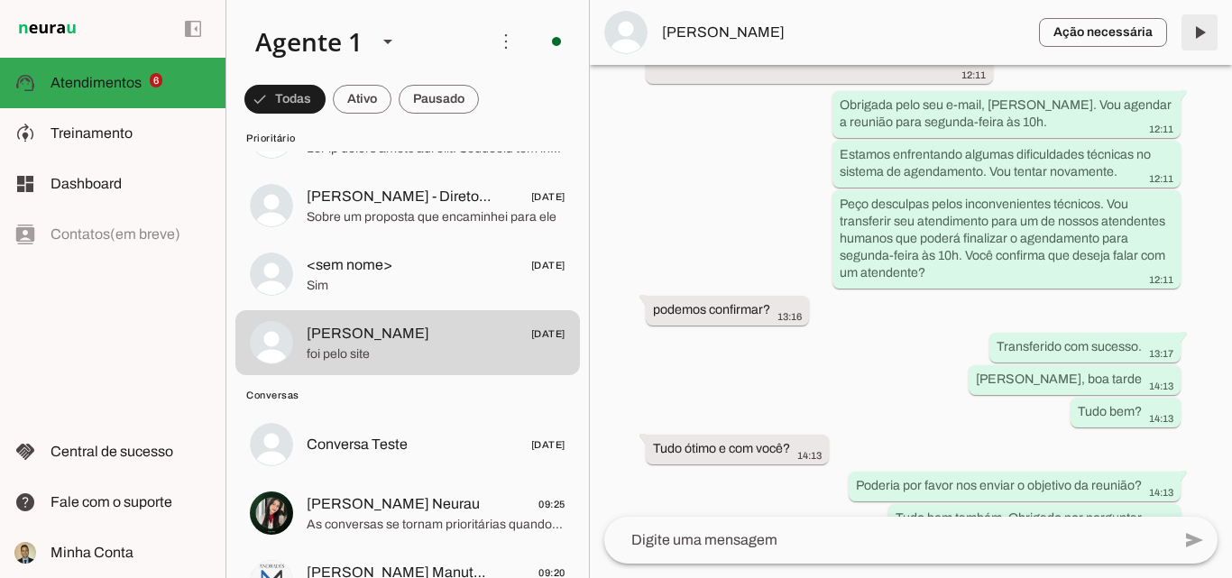
click at [1200, 37] on span at bounding box center [1199, 32] width 43 height 43
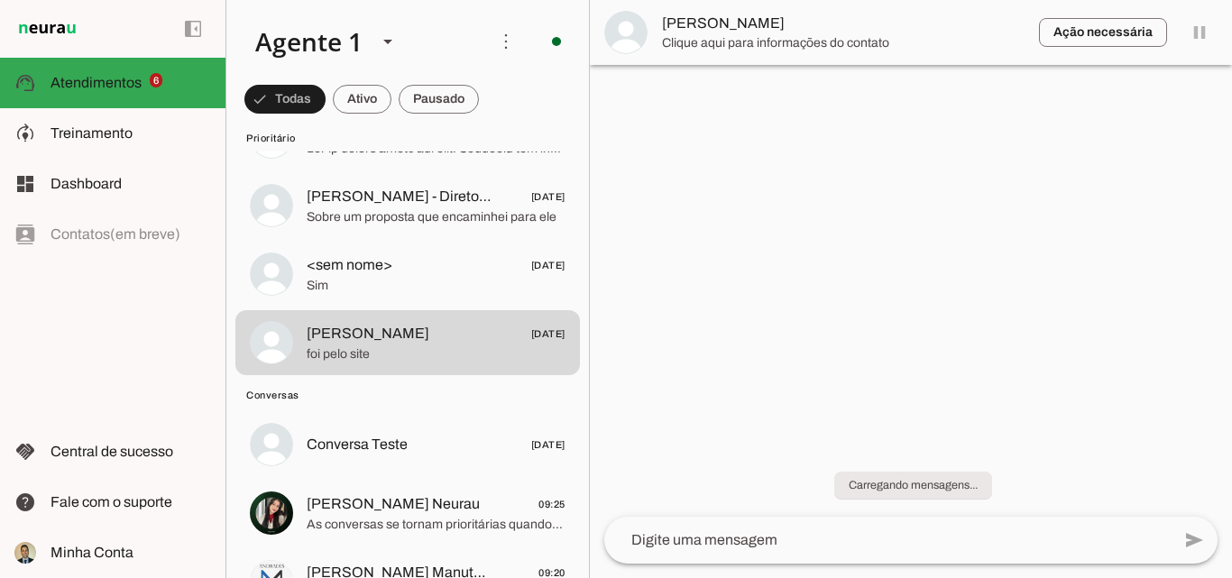
scroll to position [0, 0]
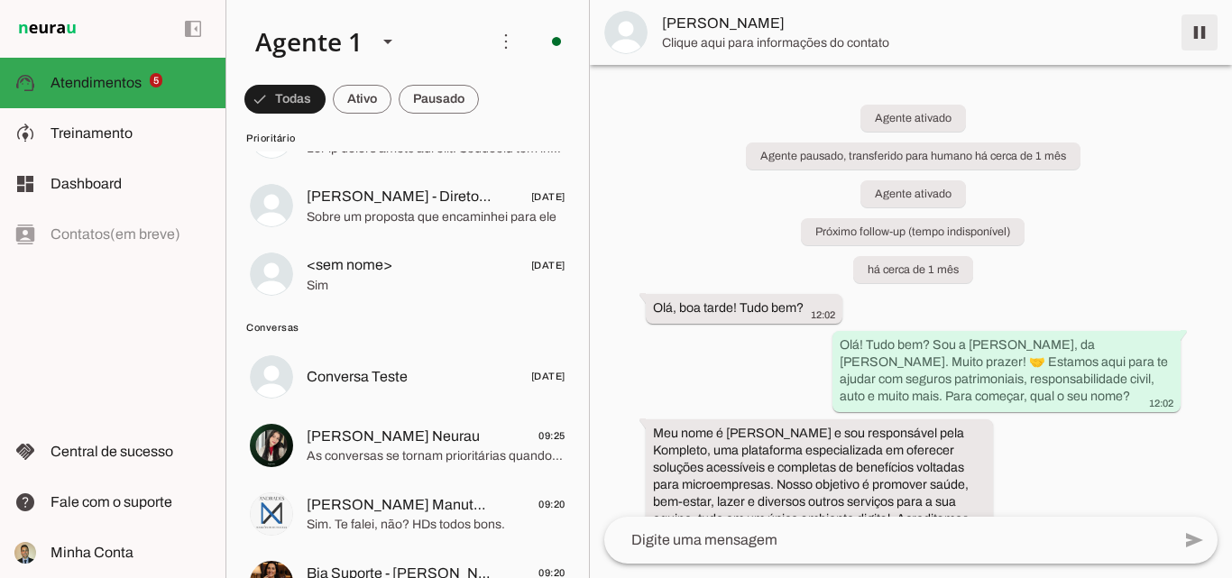
click at [1199, 34] on span at bounding box center [1199, 32] width 43 height 43
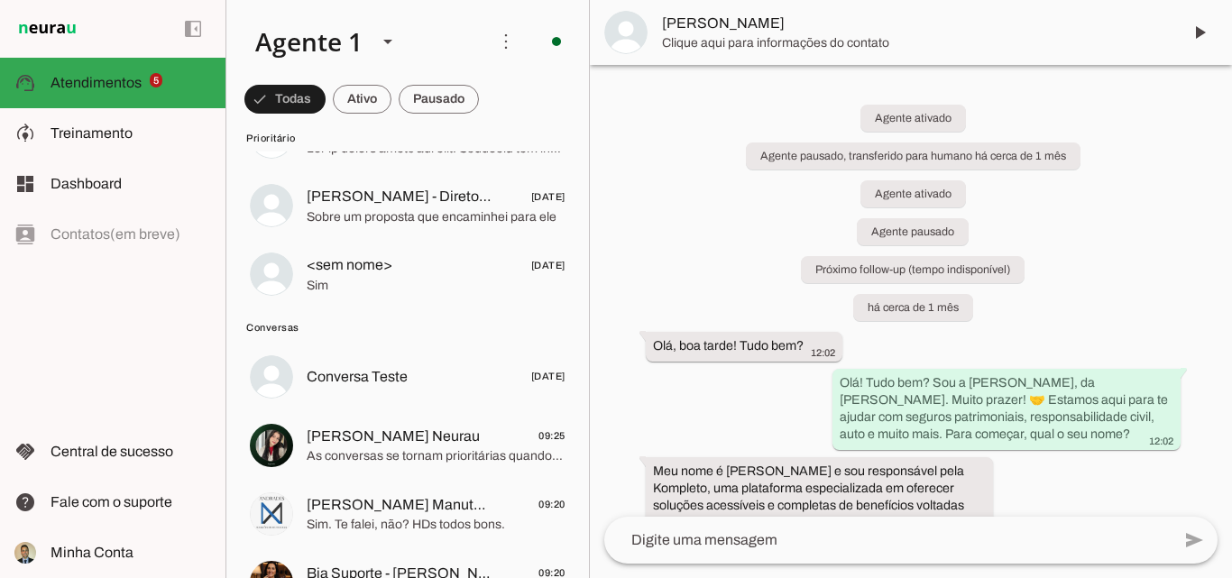
scroll to position [241, 0]
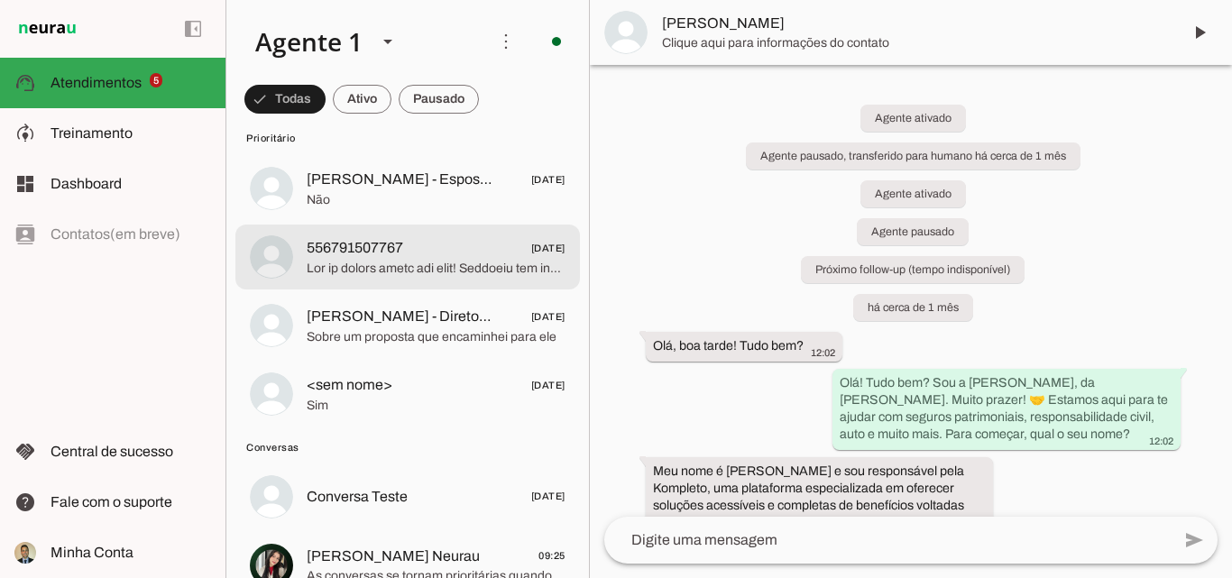
click at [354, 263] on span at bounding box center [436, 269] width 259 height 18
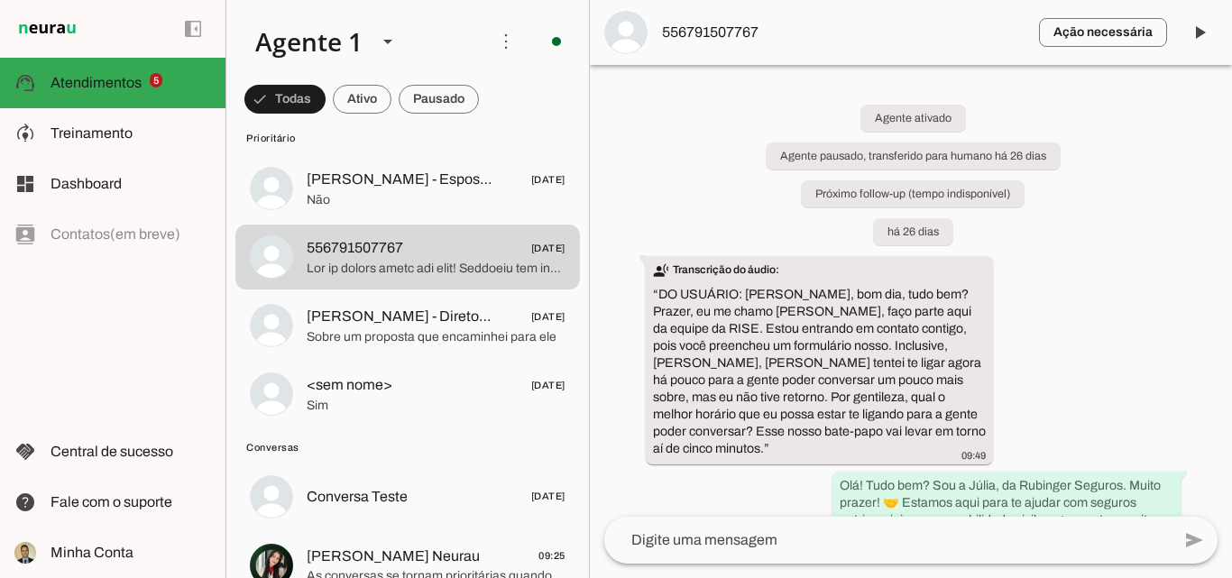
click at [1084, 300] on div "Agente ativado Agente pausado, transferido para humano há 26 dias Próximo follo…" at bounding box center [911, 291] width 642 height 452
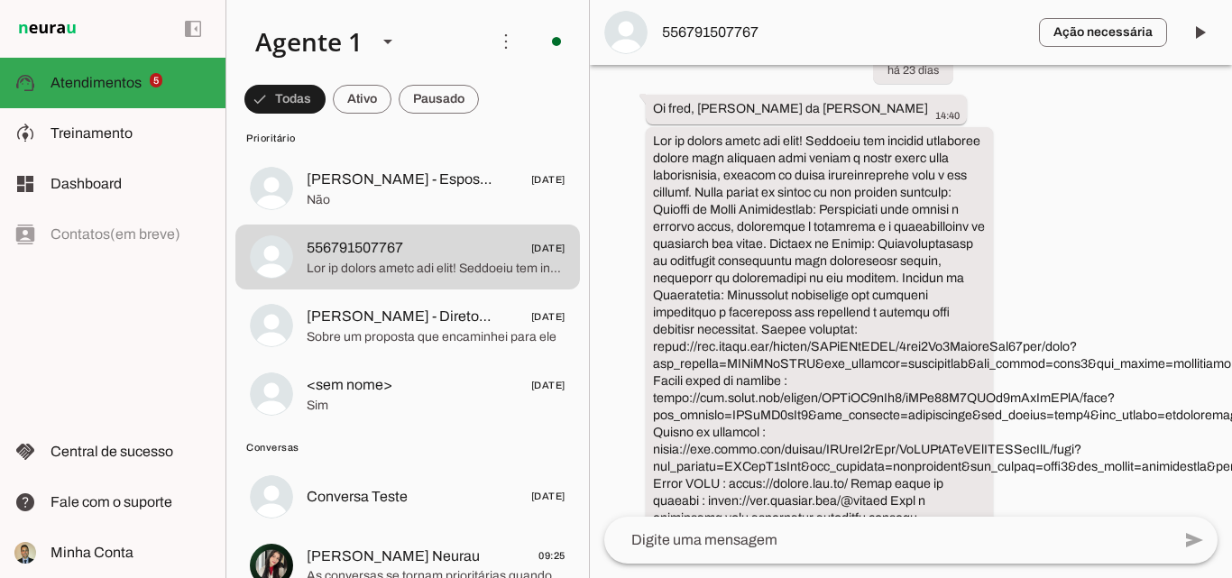
scroll to position [1037, 0]
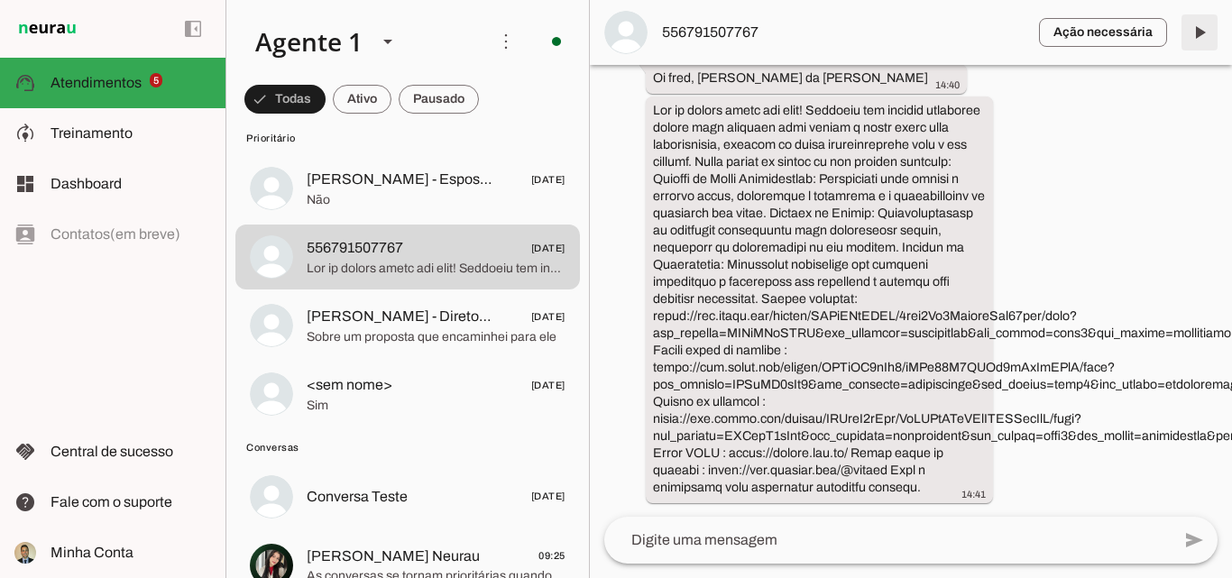
click at [1195, 33] on span at bounding box center [1199, 32] width 43 height 43
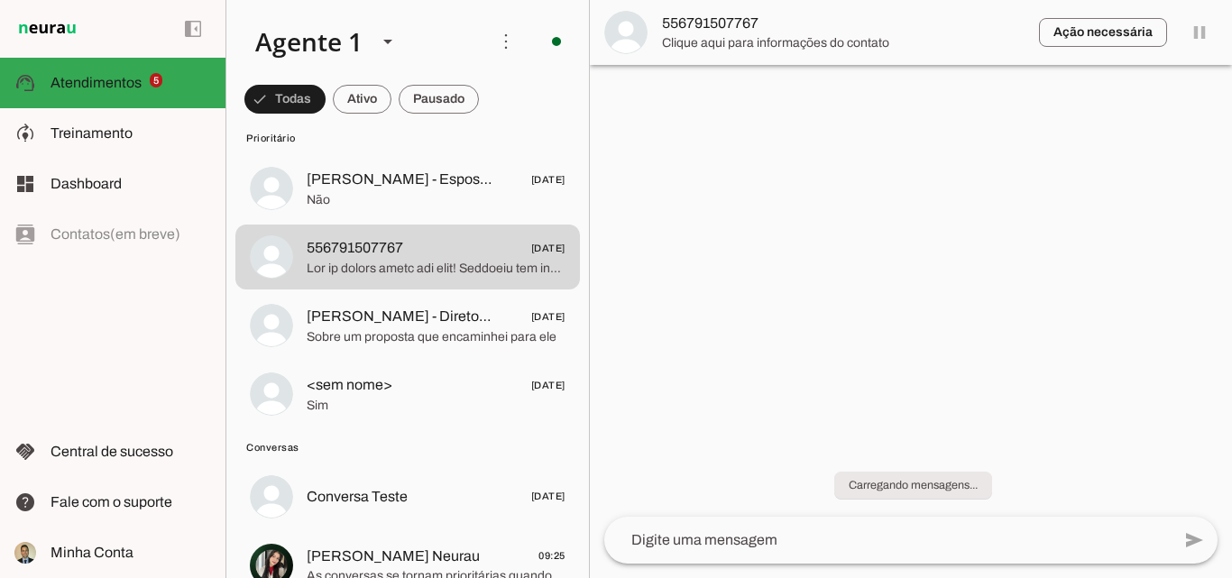
scroll to position [0, 0]
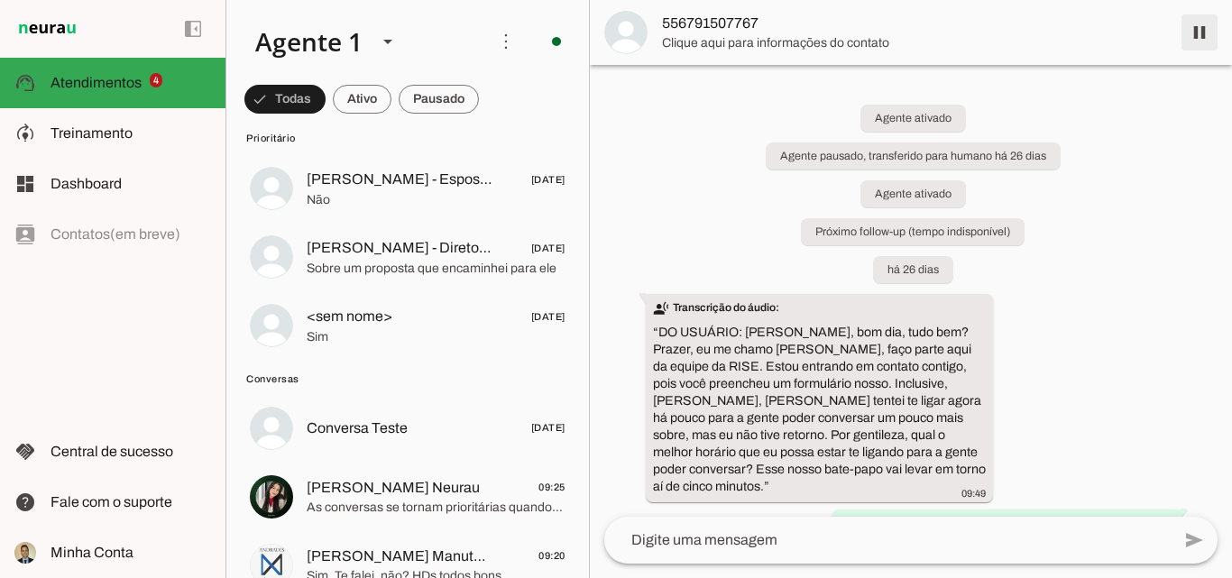
click at [1200, 34] on span at bounding box center [1199, 32] width 43 height 43
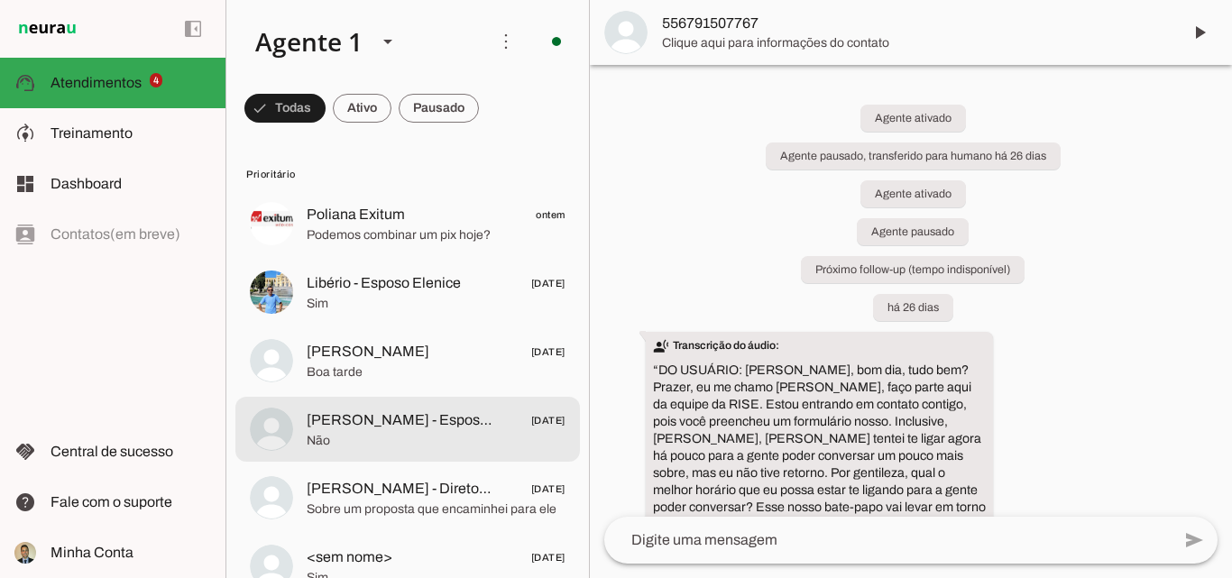
click at [379, 429] on span "Rodrigo Barcelos - Esposo Dayane" at bounding box center [400, 421] width 186 height 22
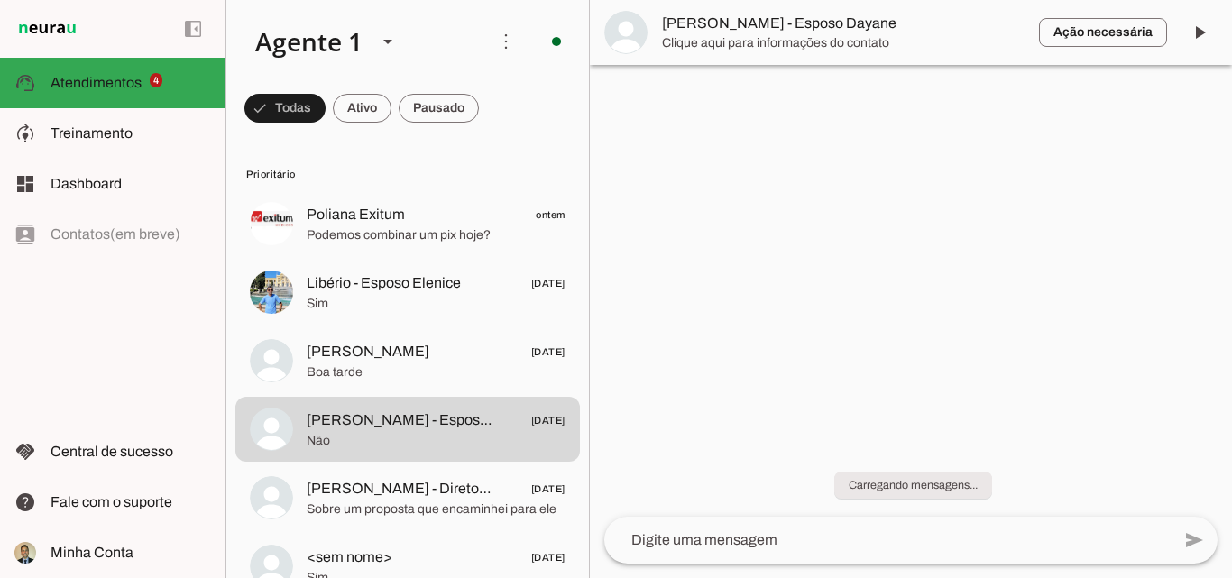
click at [1128, 403] on div at bounding box center [911, 289] width 642 height 578
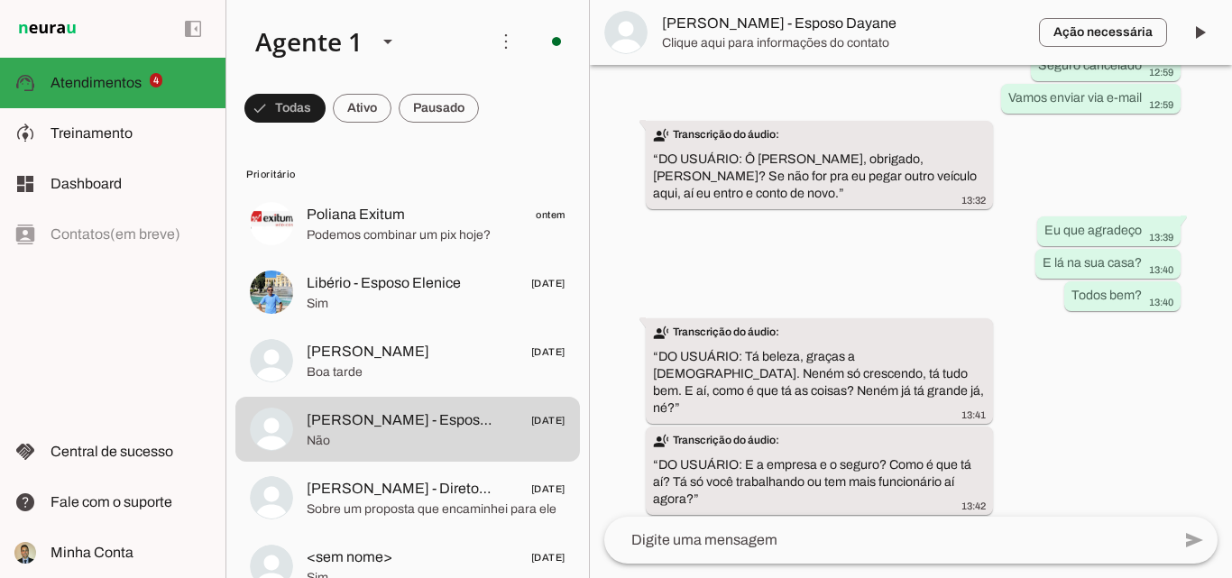
scroll to position [1435, 0]
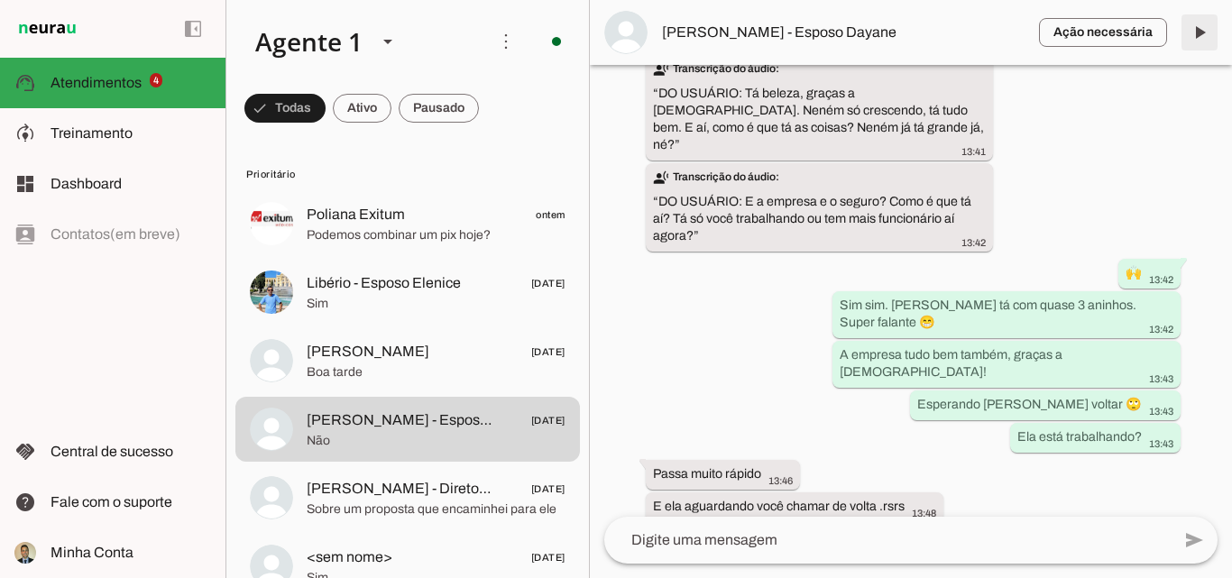
drag, startPoint x: 1203, startPoint y: 27, endPoint x: 1203, endPoint y: 60, distance: 32.5
click at [1203, 27] on span at bounding box center [1199, 32] width 43 height 43
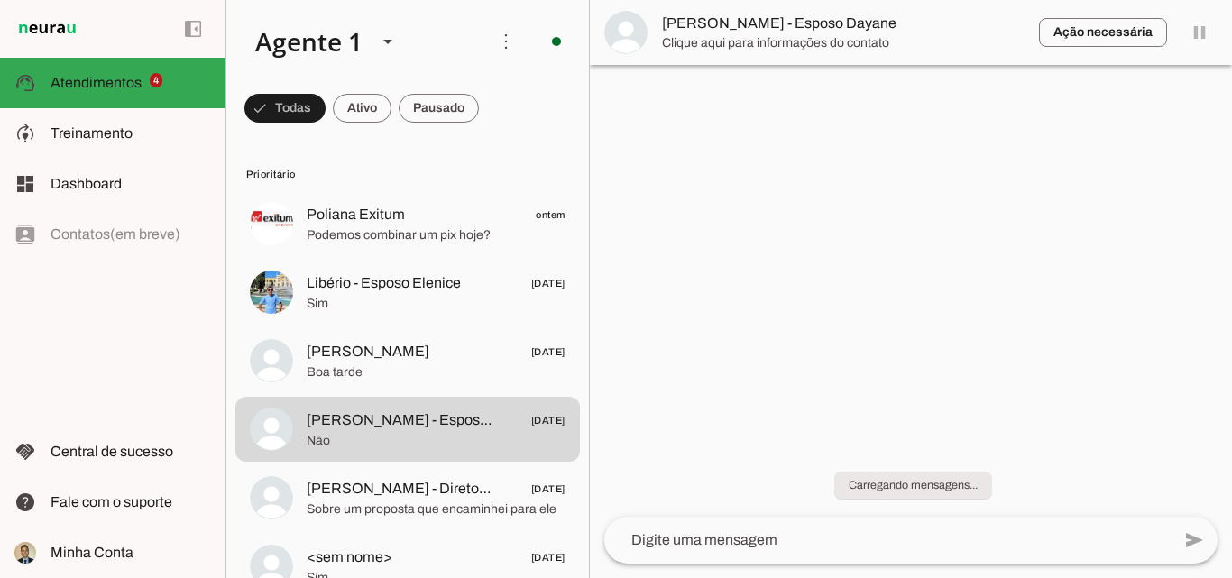
scroll to position [0, 0]
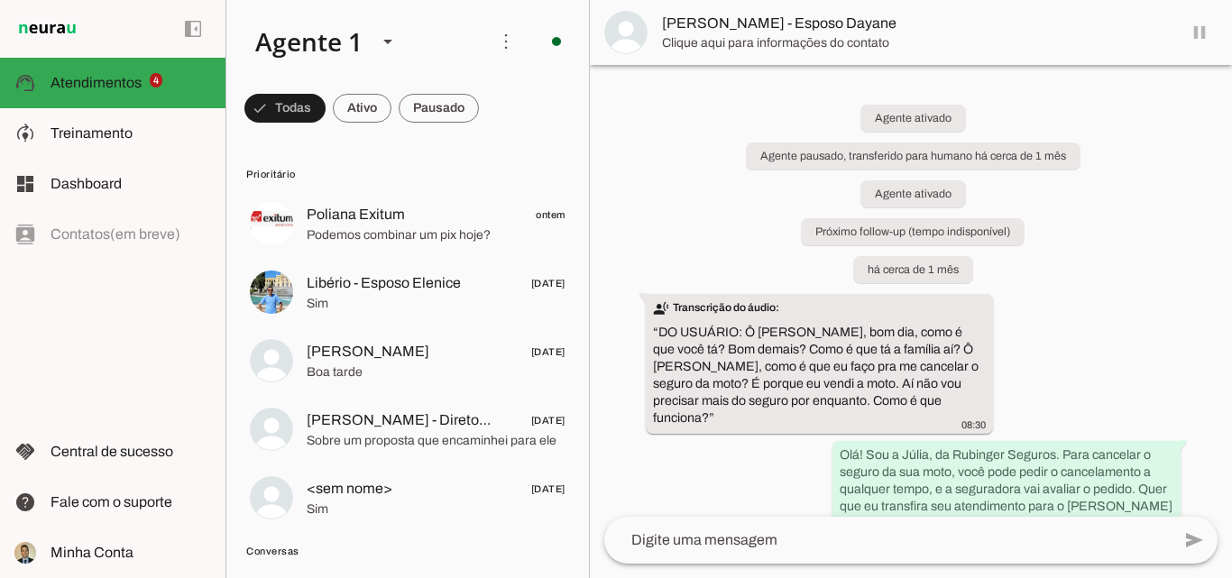
click at [1199, 33] on md-item "Rodrigo Barcelos - Esposo Dayane" at bounding box center [911, 32] width 642 height 65
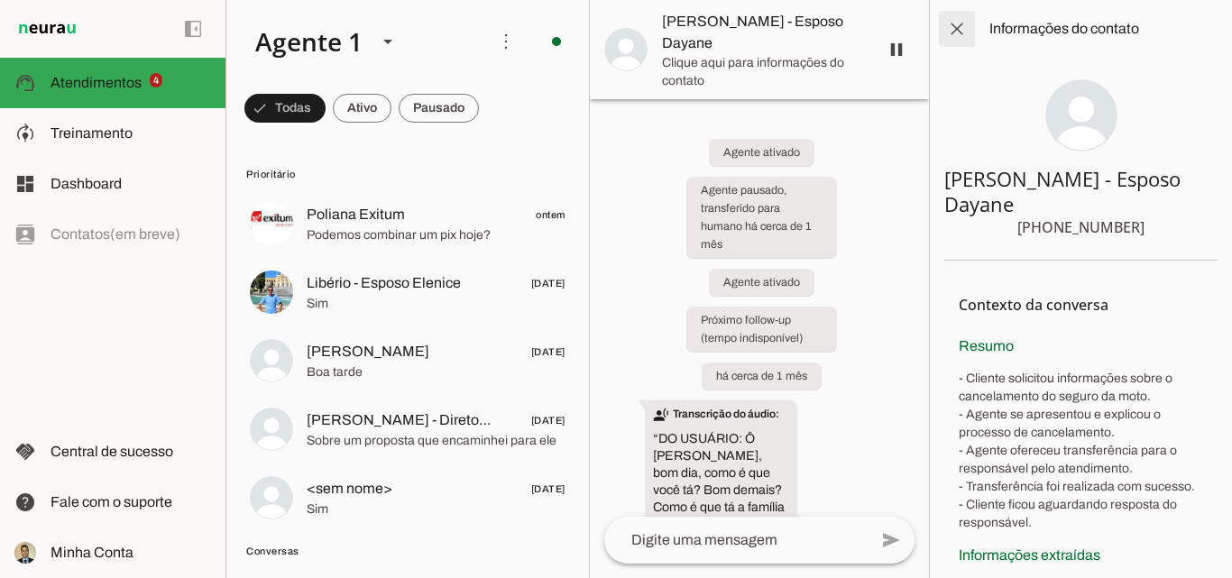
click at [957, 24] on span at bounding box center [957, 28] width 43 height 43
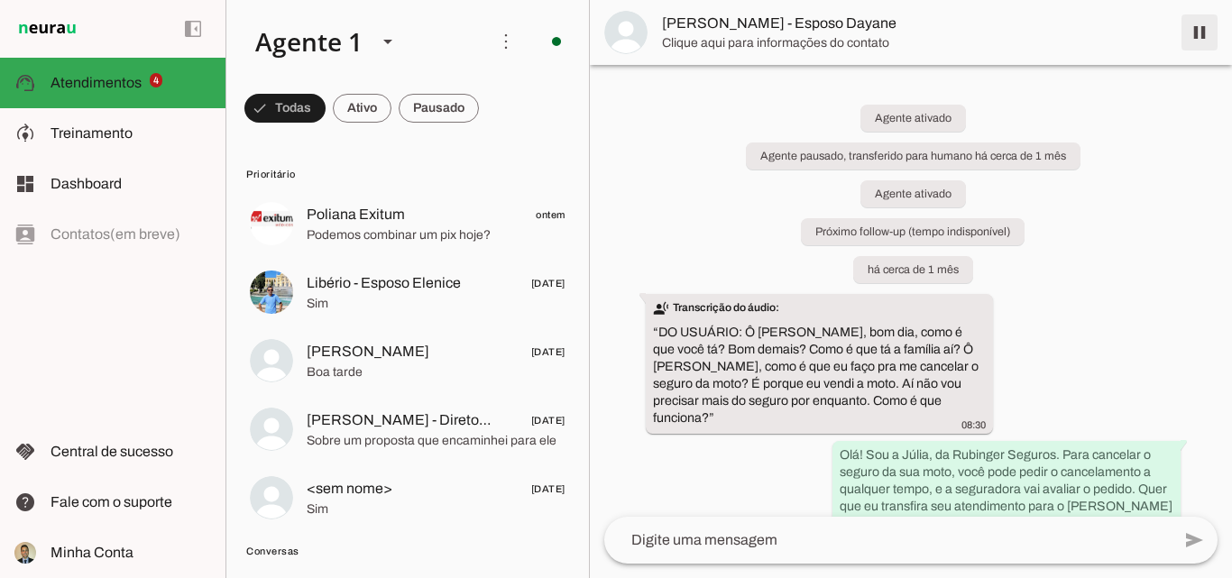
click at [1198, 37] on span at bounding box center [1199, 32] width 43 height 43
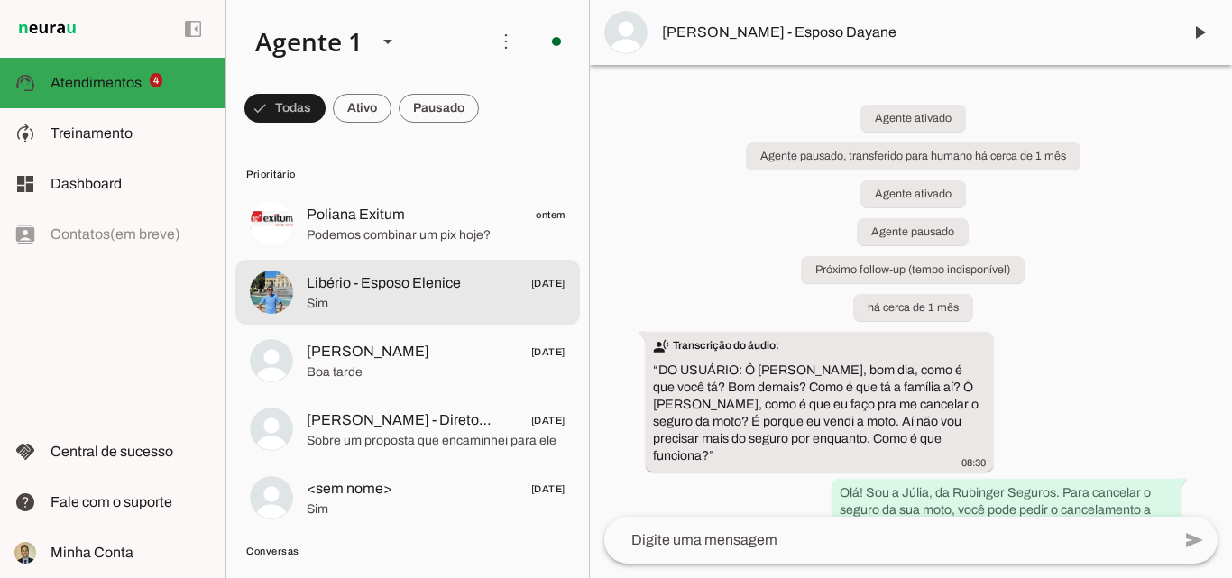
click at [365, 304] on span "Sim" at bounding box center [436, 304] width 259 height 18
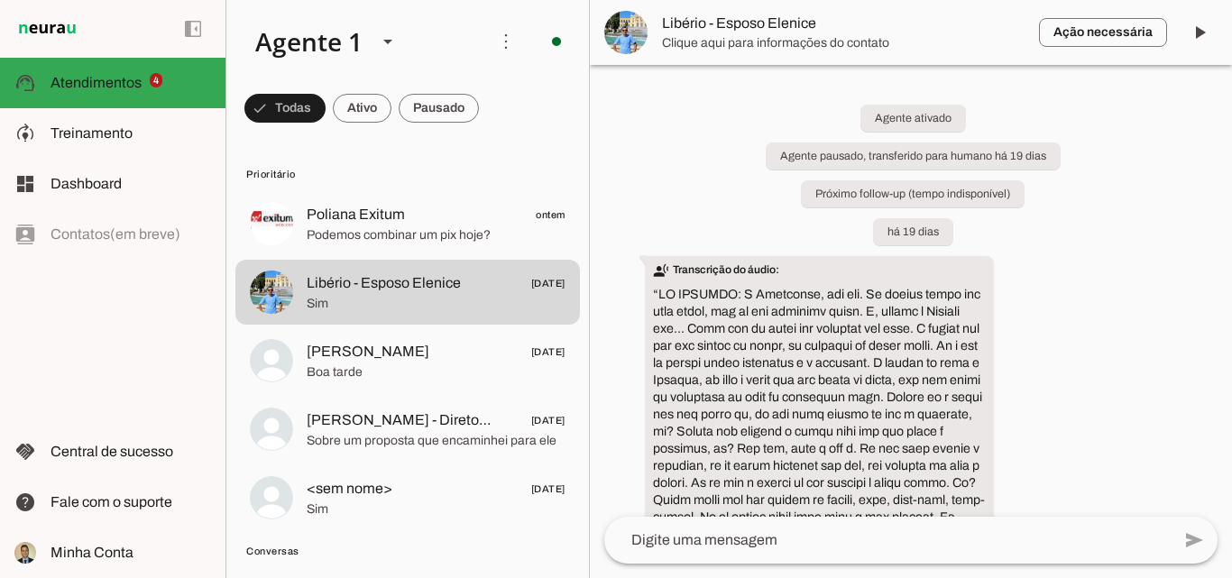
click at [1166, 290] on div "Agente ativado Agente pausado, transferido para humano há 19 dias Próximo follo…" at bounding box center [911, 291] width 642 height 452
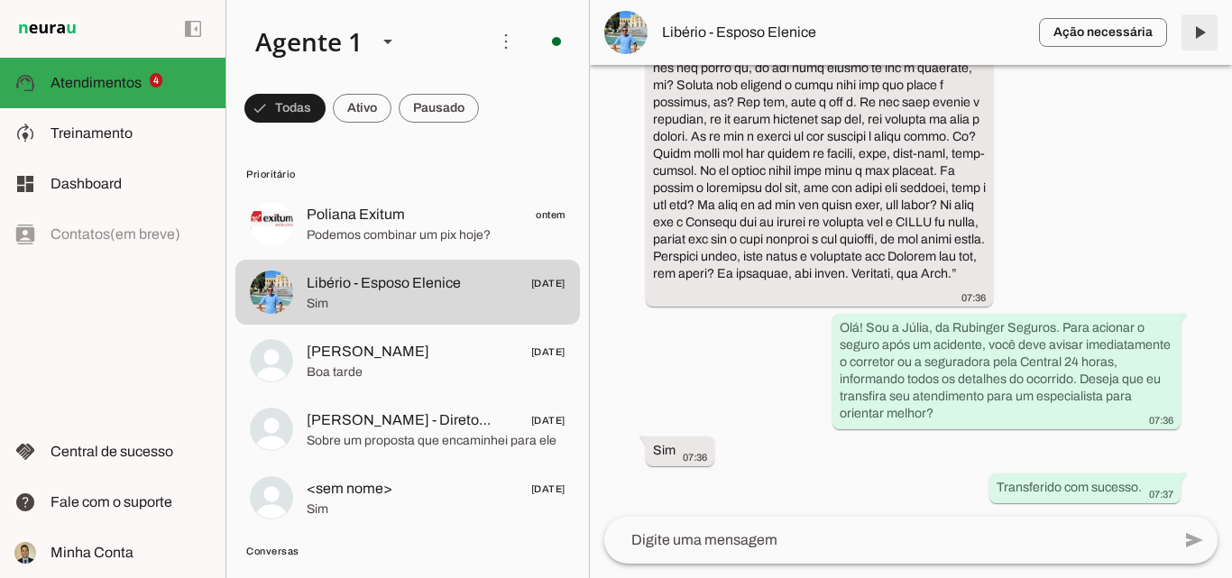
click at [1194, 40] on span at bounding box center [1199, 32] width 43 height 43
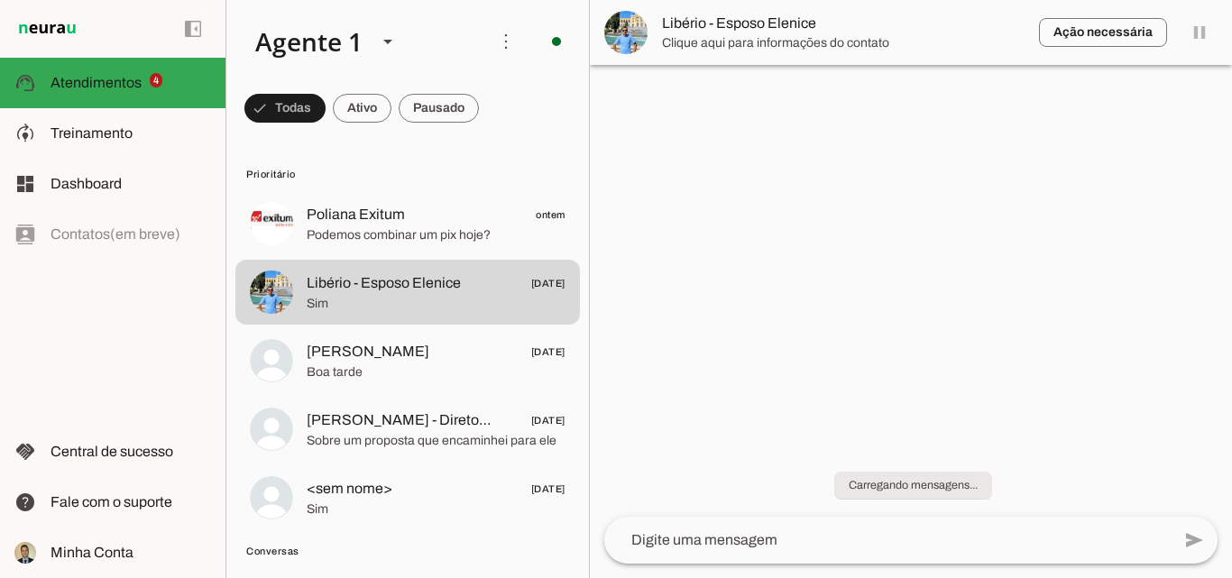
scroll to position [0, 0]
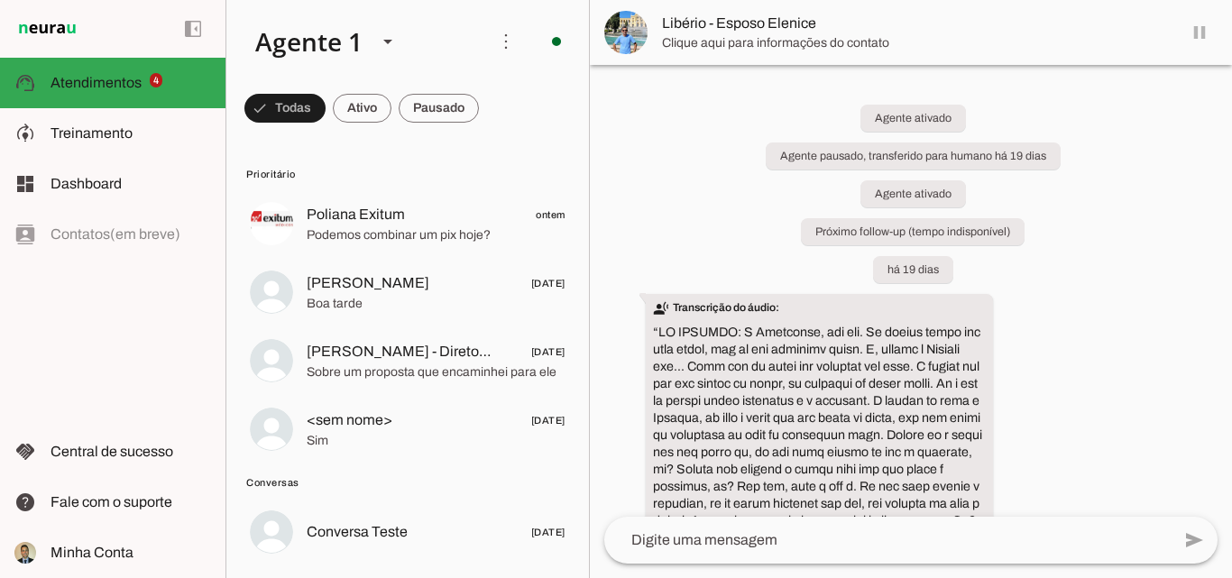
click at [1199, 32] on md-item "Libério - Esposo Elenice" at bounding box center [911, 32] width 642 height 65
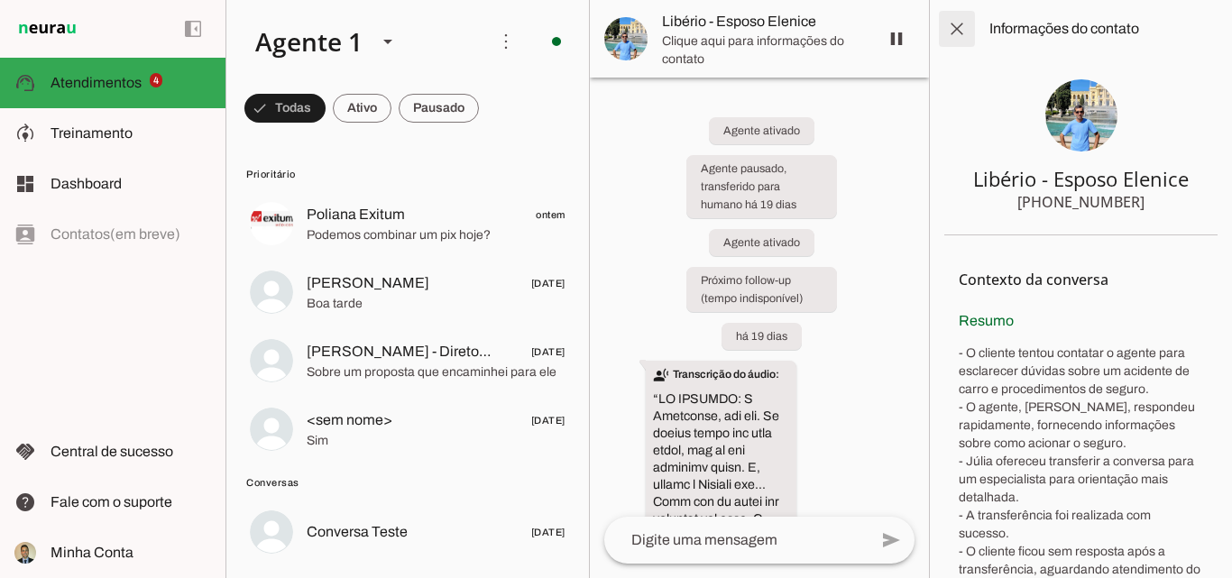
drag, startPoint x: 950, startPoint y: 20, endPoint x: 988, endPoint y: 29, distance: 38.9
click at [951, 20] on span at bounding box center [957, 28] width 43 height 43
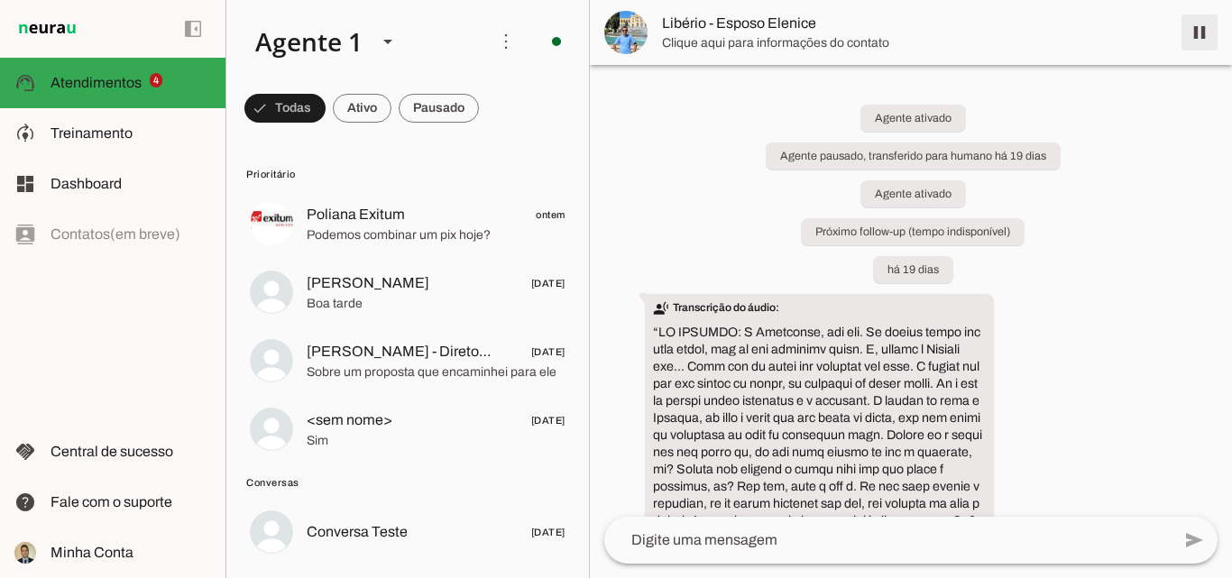
click at [1196, 32] on span at bounding box center [1199, 32] width 43 height 43
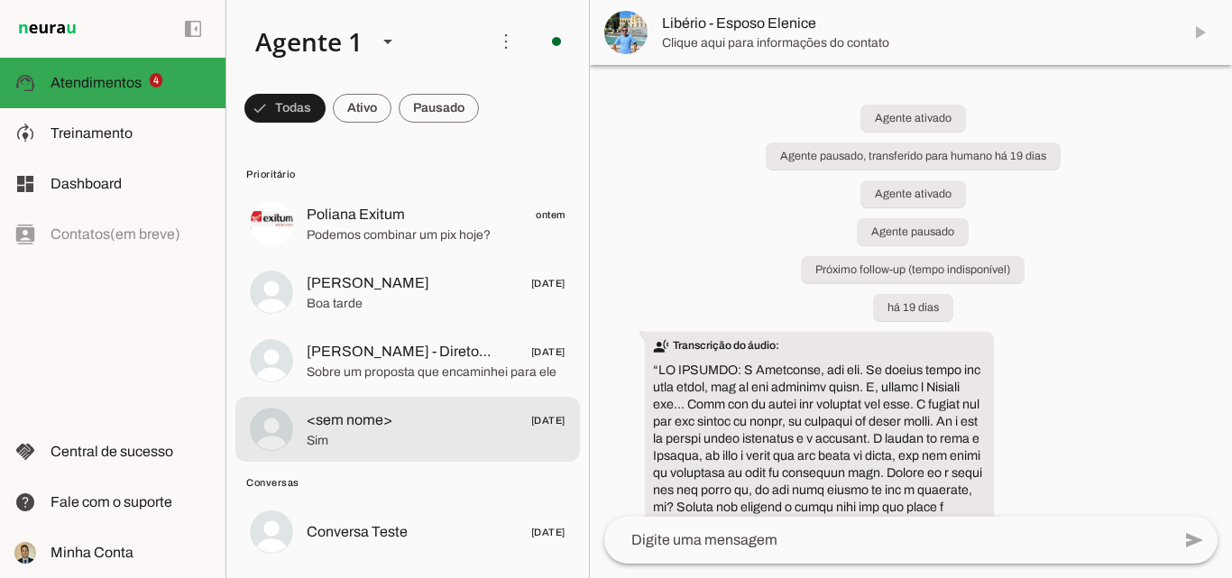
click at [373, 429] on span "<sem nome>" at bounding box center [350, 421] width 86 height 22
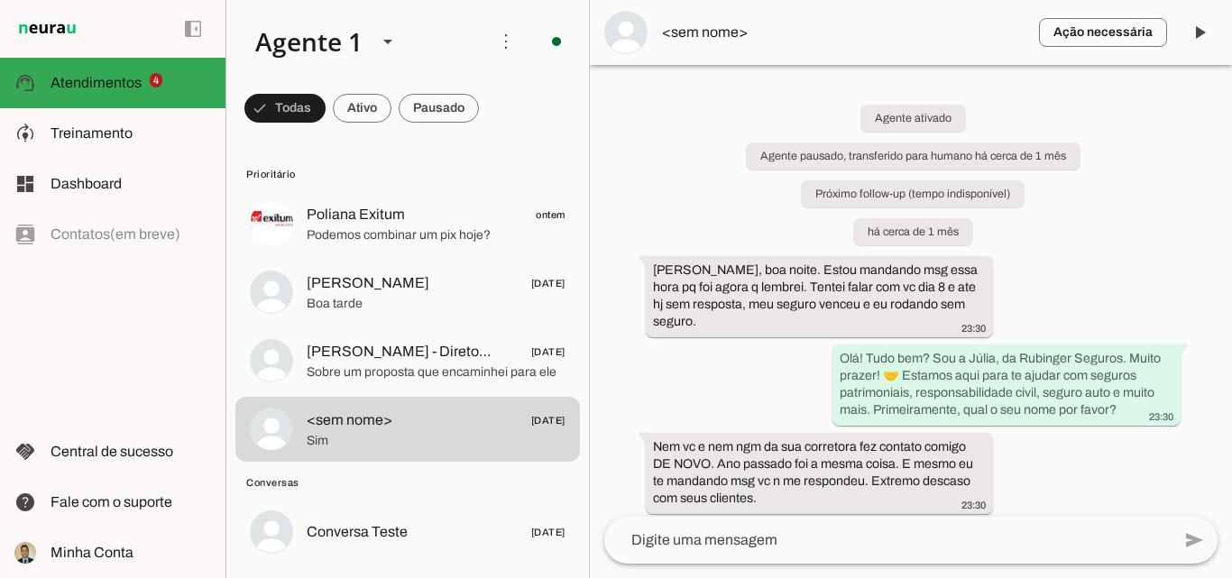
click at [1086, 290] on div "Agente ativado Agente pausado, transferido para humano há cerca de 1 mês Próxim…" at bounding box center [911, 291] width 642 height 452
click at [1196, 35] on span at bounding box center [1199, 32] width 43 height 43
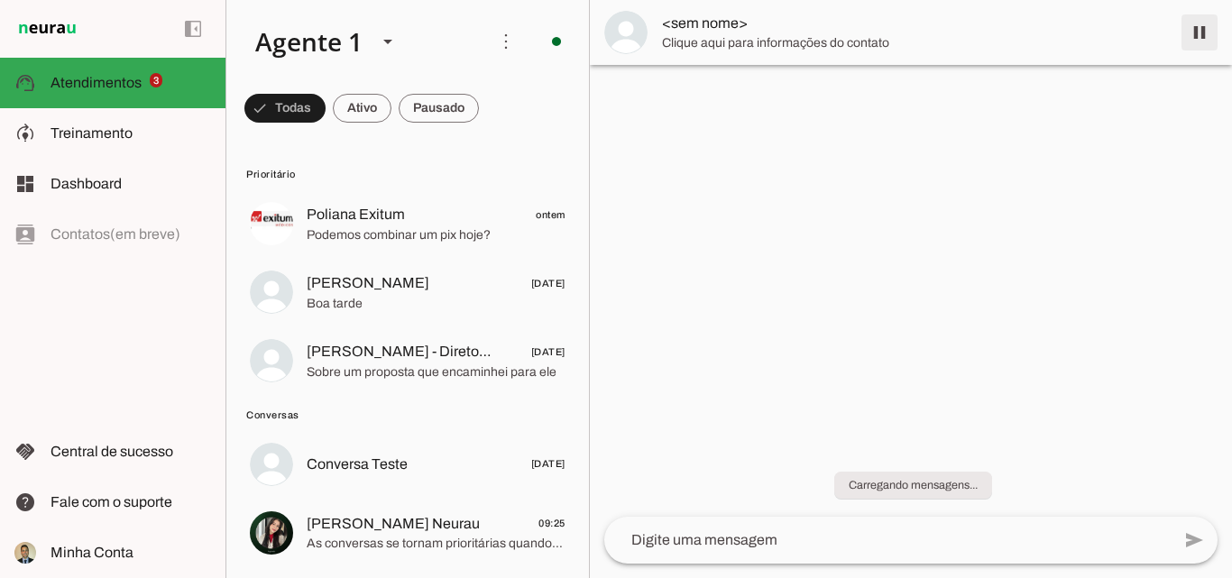
click at [1199, 34] on span at bounding box center [1199, 32] width 43 height 43
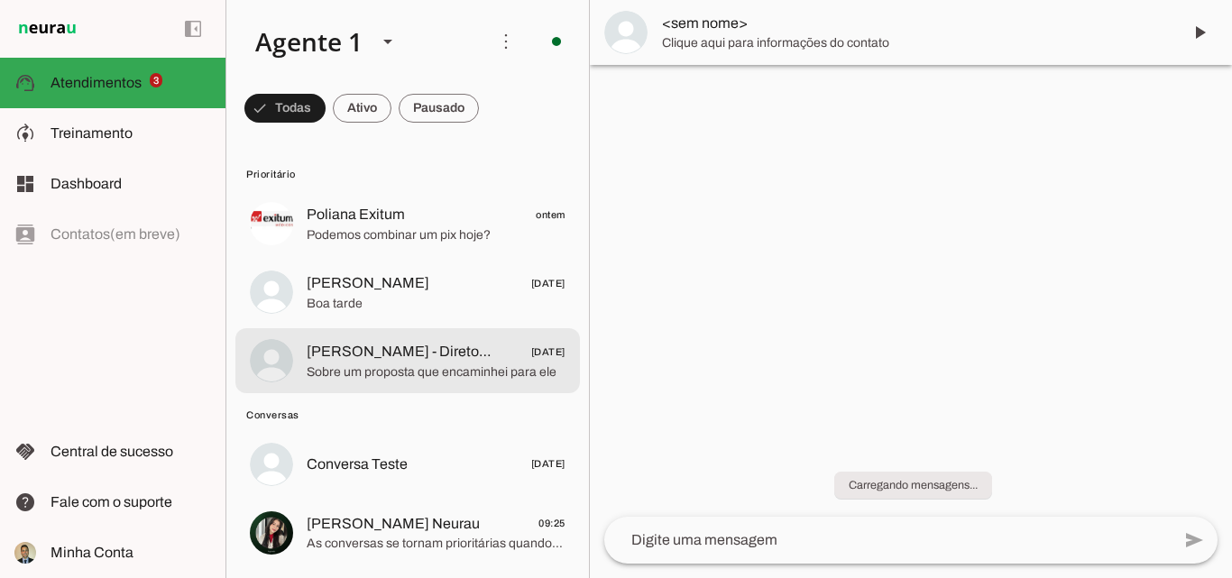
drag, startPoint x: 405, startPoint y: 365, endPoint x: 917, endPoint y: 235, distance: 528.0
click at [405, 365] on span "Sobre um proposta que encaminhei para ele" at bounding box center [436, 373] width 259 height 18
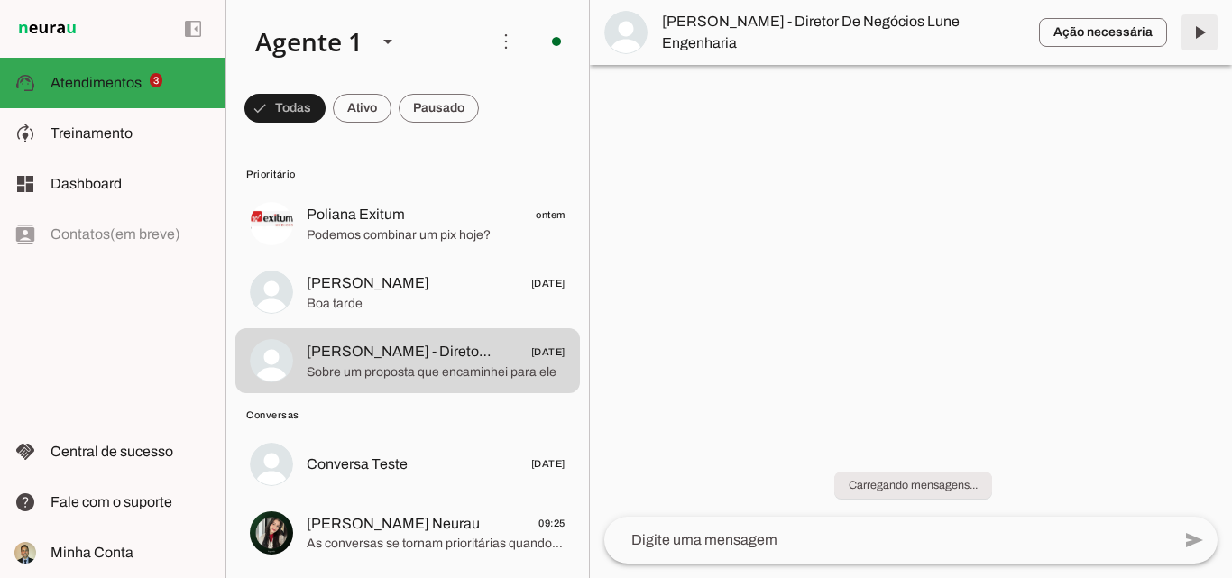
click at [1195, 33] on span at bounding box center [1199, 32] width 43 height 43
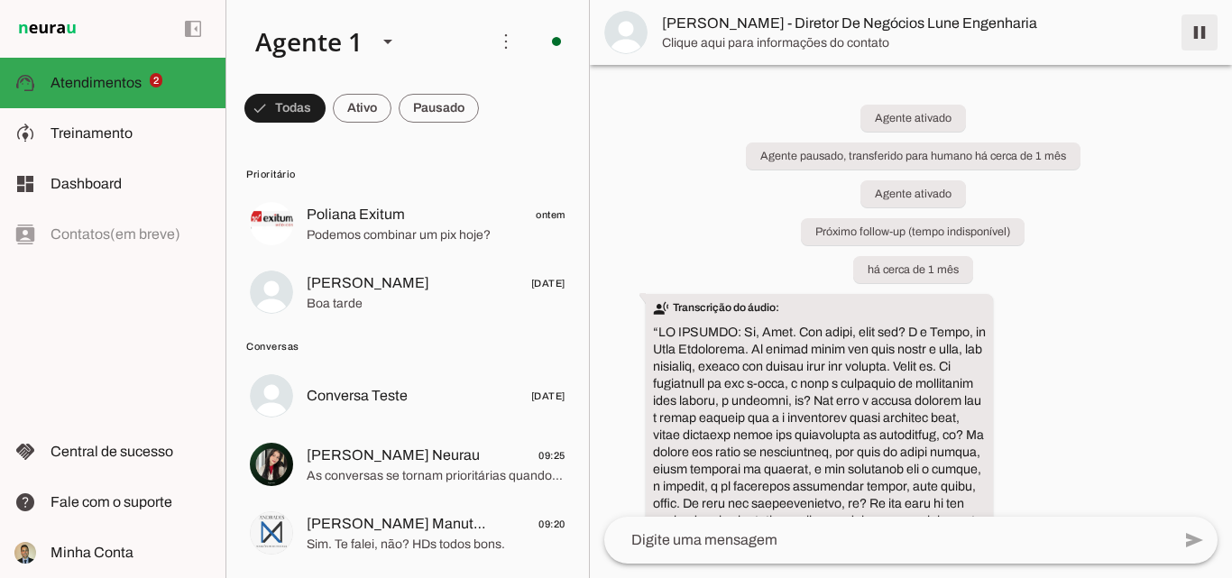
click at [1197, 28] on span at bounding box center [1199, 32] width 43 height 43
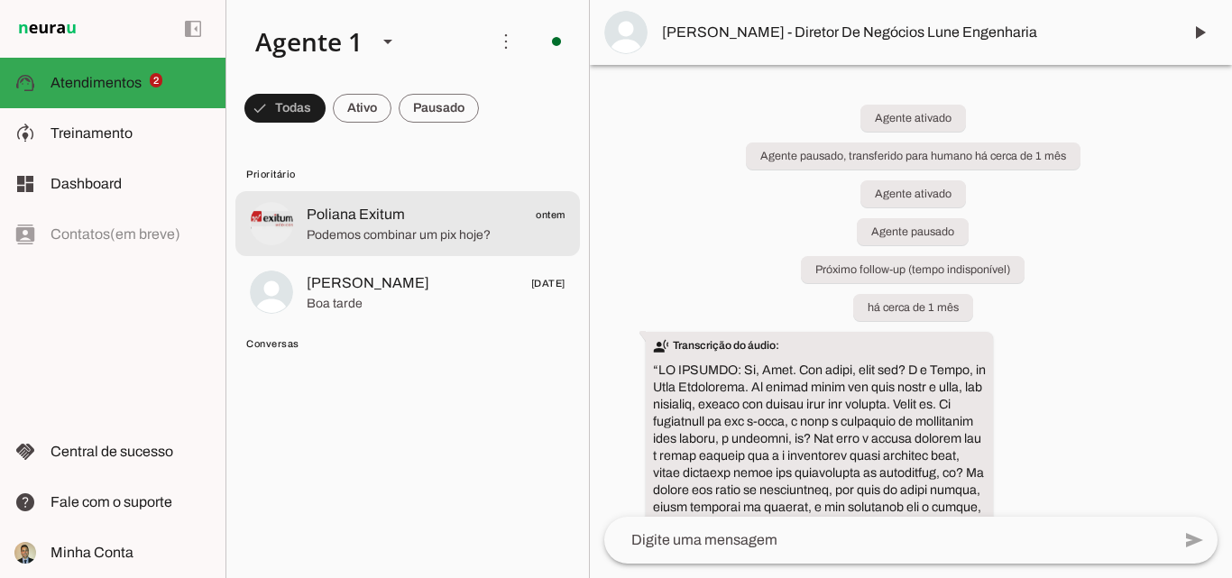
click at [379, 232] on span "Podemos combinar um pix hoje?" at bounding box center [436, 235] width 259 height 18
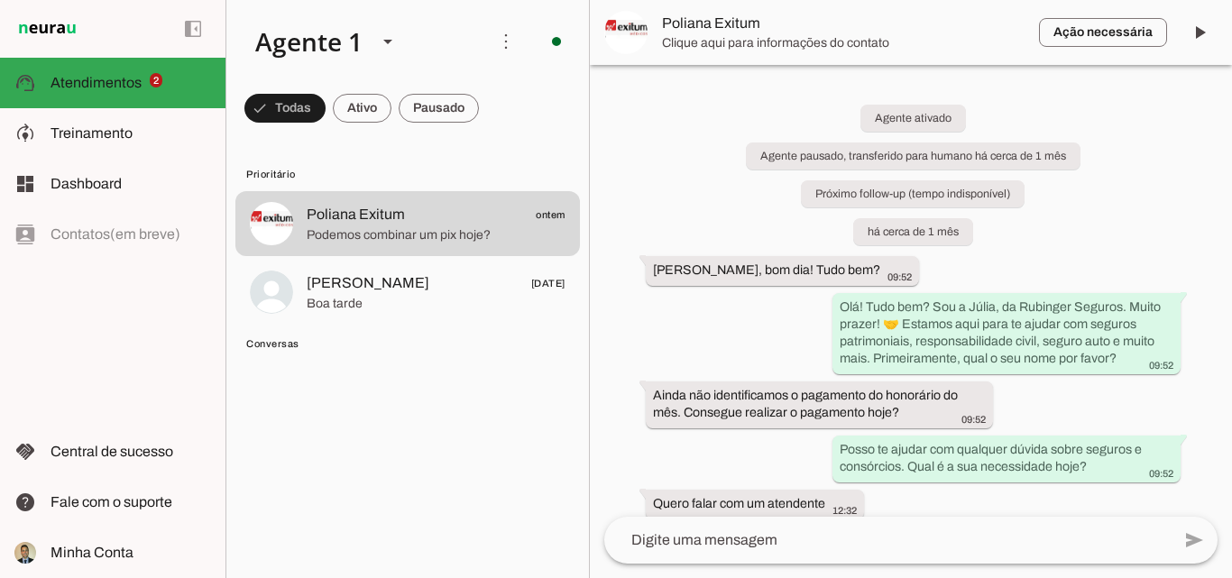
click at [1111, 244] on div "Agente ativado Agente pausado, transferido para humano há cerca de 1 mês Próxim…" at bounding box center [911, 291] width 642 height 452
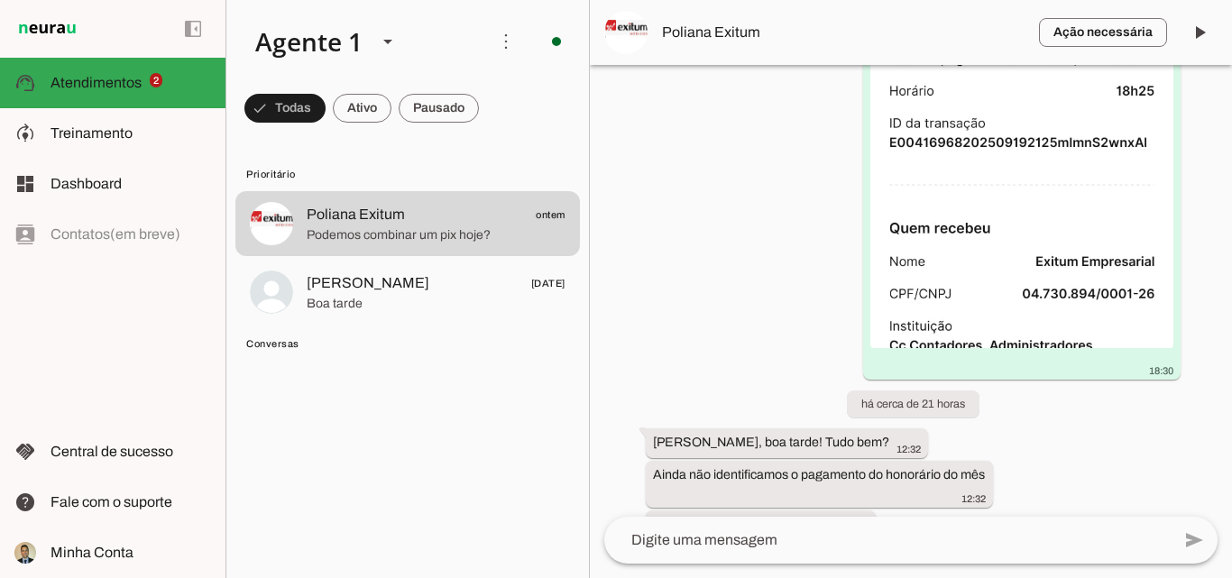
scroll to position [1240, 0]
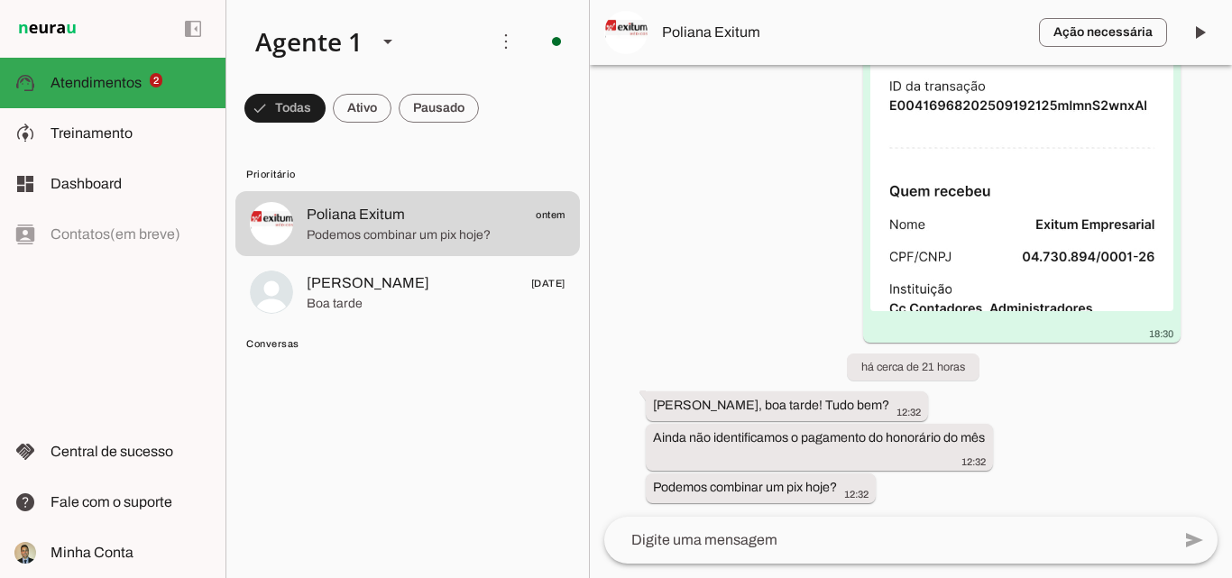
click at [749, 172] on div "Agente ativado Agente pausado, transferido para humano há cerca de 1 mês Próxim…" at bounding box center [911, 291] width 642 height 452
click at [1206, 26] on span at bounding box center [1199, 32] width 43 height 43
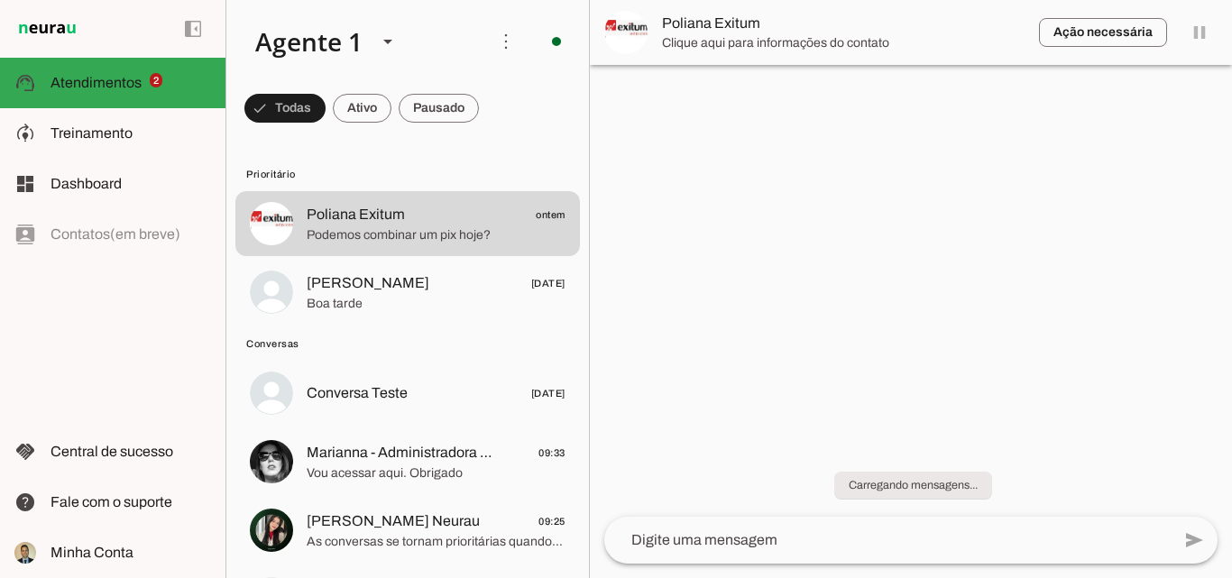
scroll to position [0, 0]
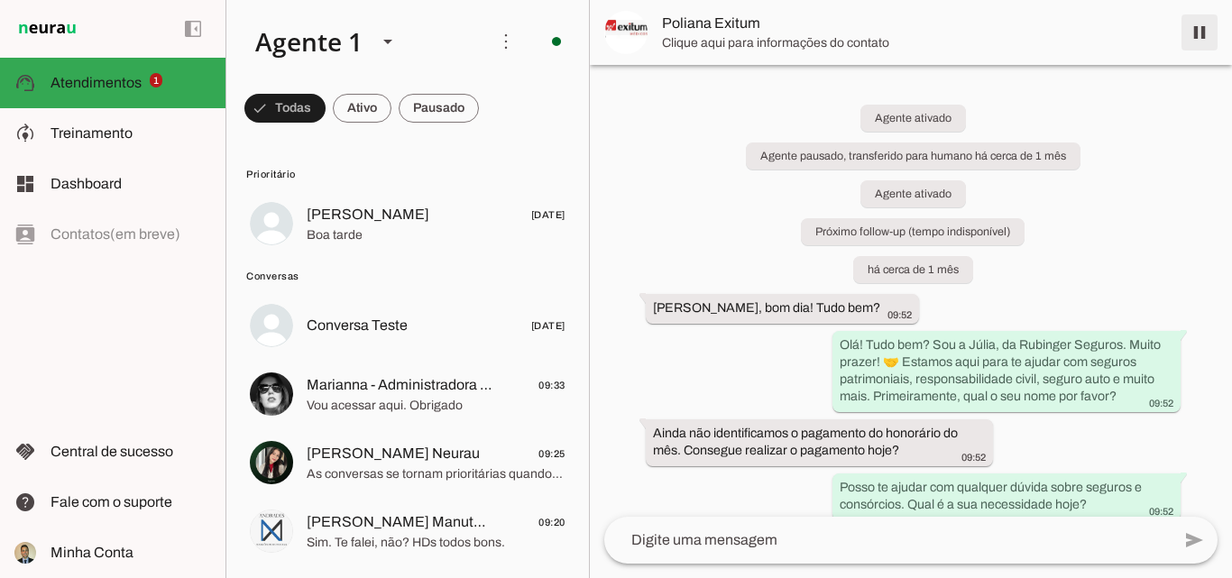
click at [1199, 34] on span at bounding box center [1199, 32] width 43 height 43
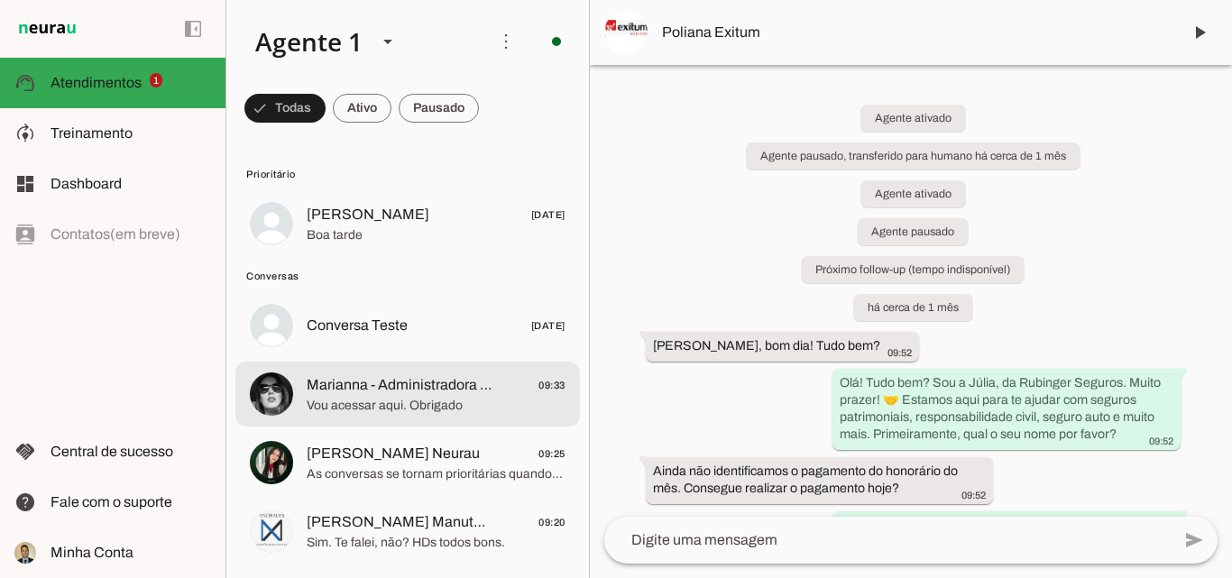
click at [355, 397] on span "Vou acessar aqui. Obrigado" at bounding box center [436, 406] width 259 height 18
